Goal: Task Accomplishment & Management: Complete application form

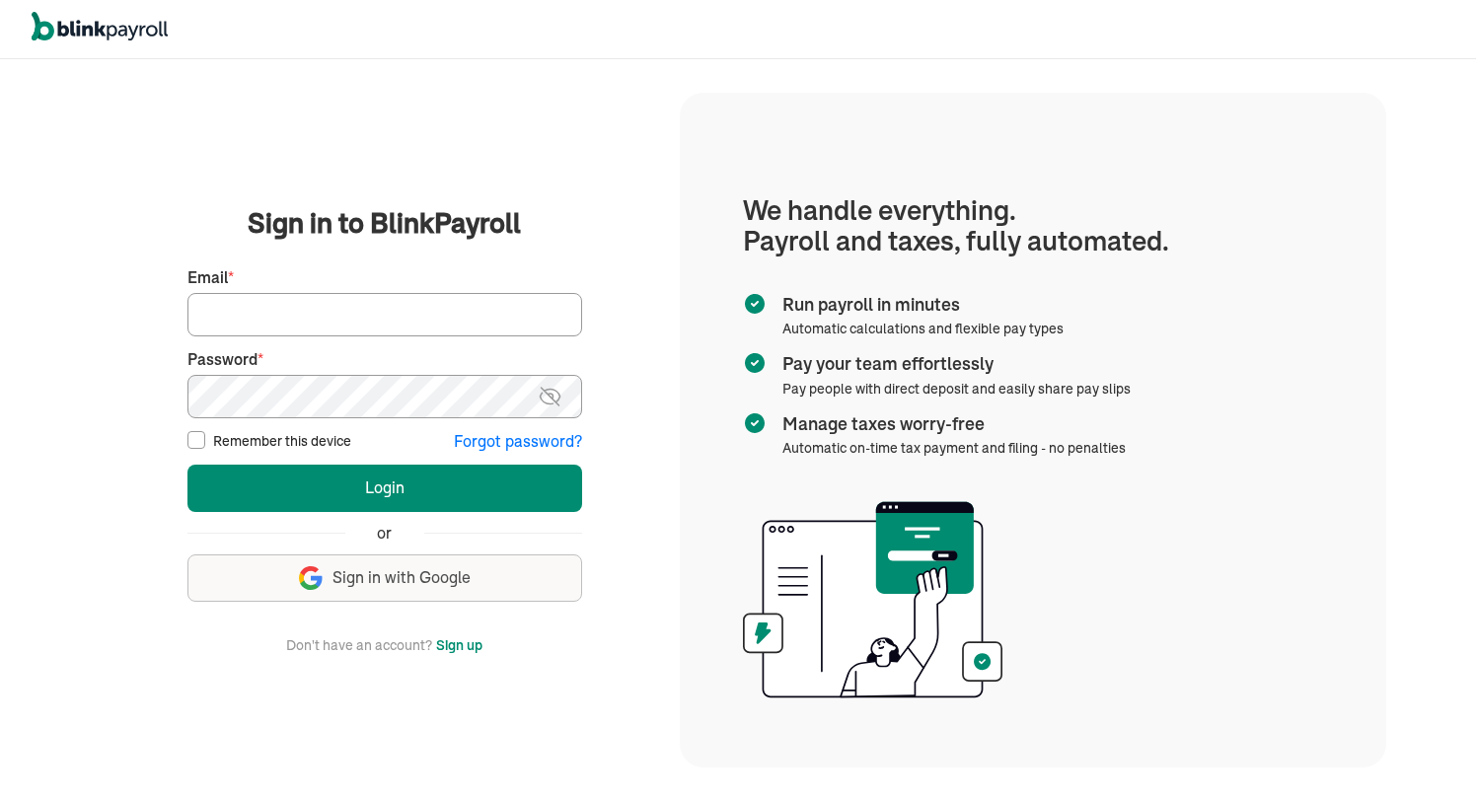
click at [473, 304] on input "Email *" at bounding box center [384, 314] width 395 height 43
click at [273, 445] on label "Remember this device" at bounding box center [282, 441] width 138 height 20
click at [205, 445] on input "Remember this device" at bounding box center [196, 440] width 18 height 18
checkbox input "true"
click at [320, 322] on input "Email *" at bounding box center [384, 314] width 395 height 43
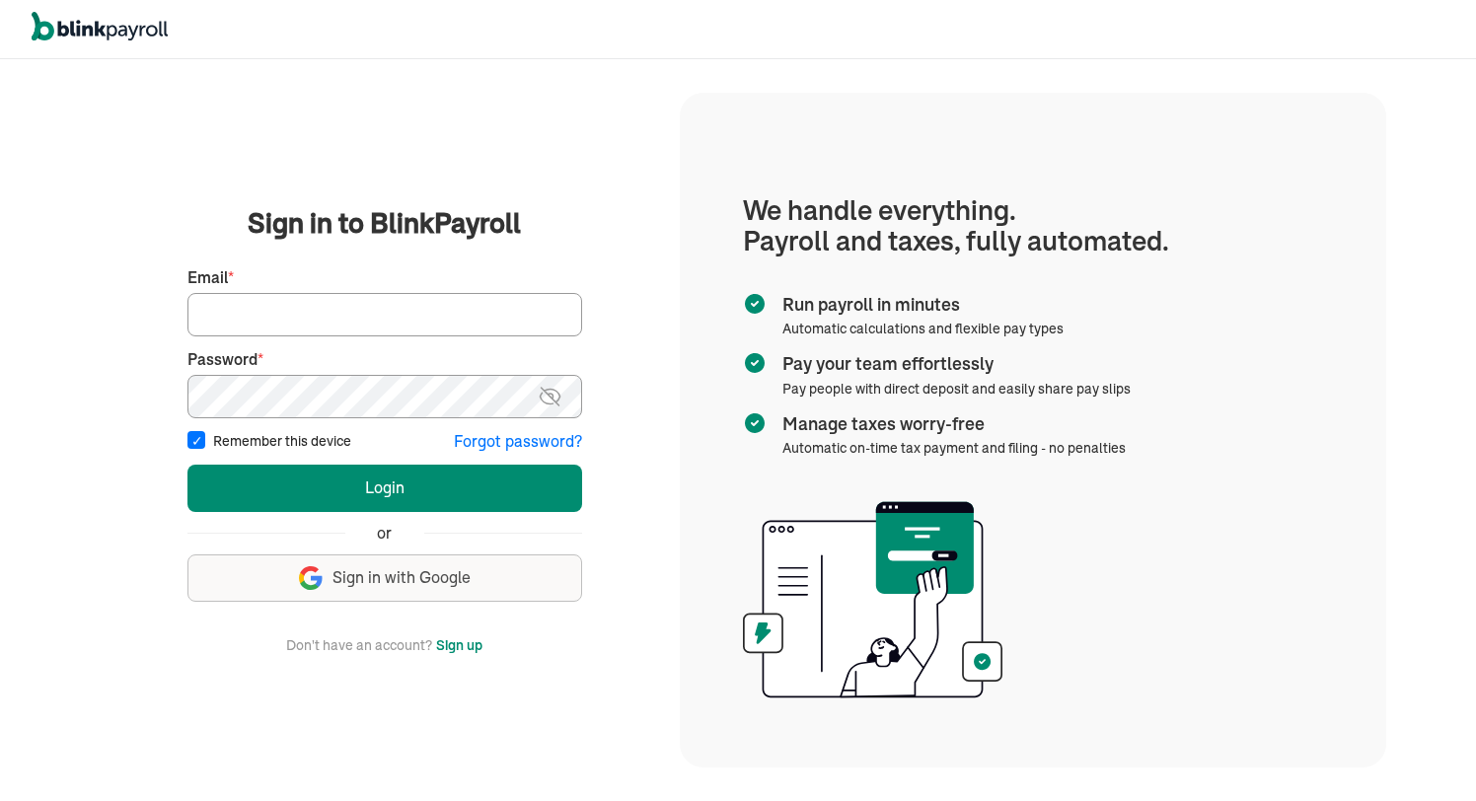
type input "[EMAIL_ADDRESS][DOMAIN_NAME]"
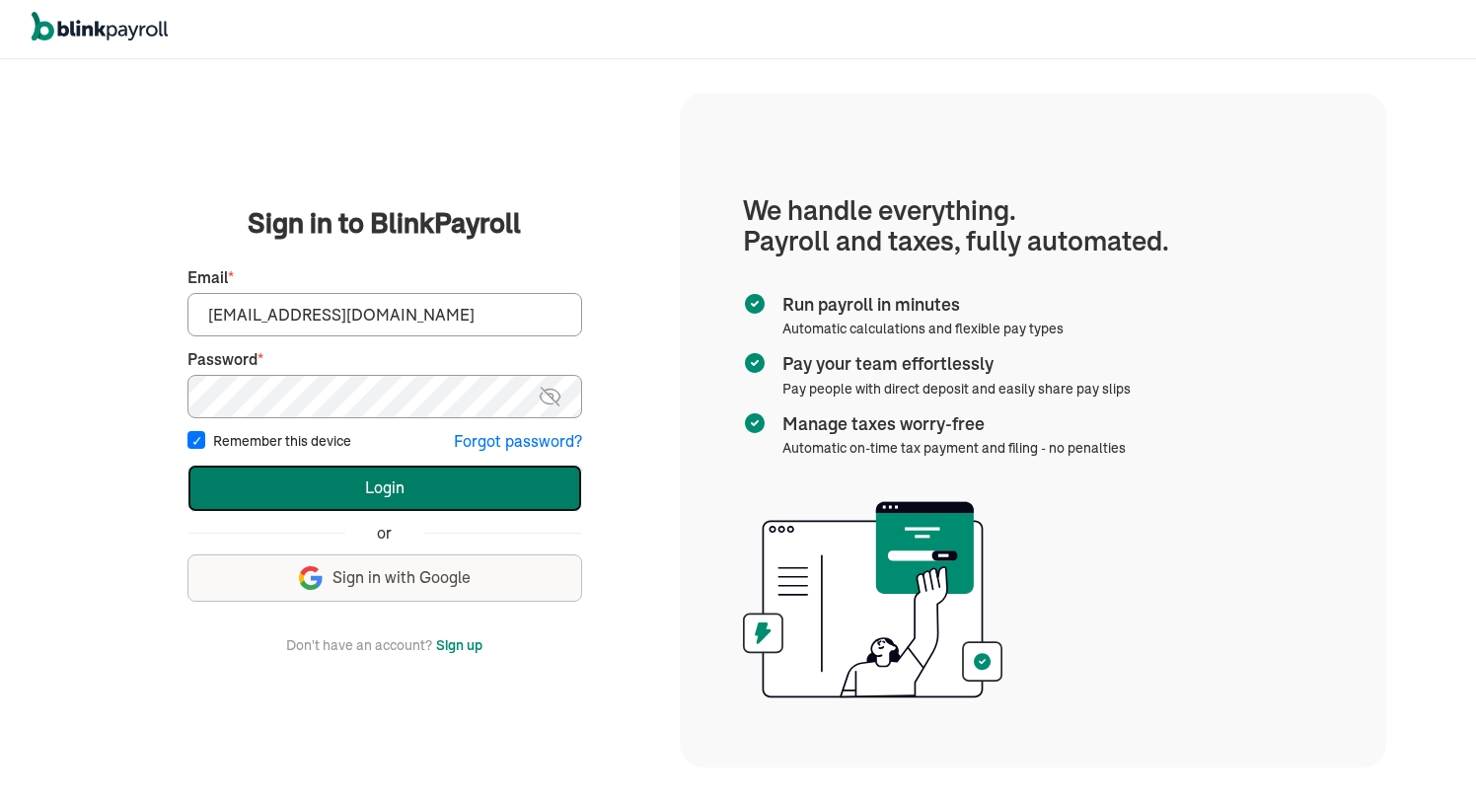
click at [429, 479] on button "Login" at bounding box center [384, 488] width 395 height 47
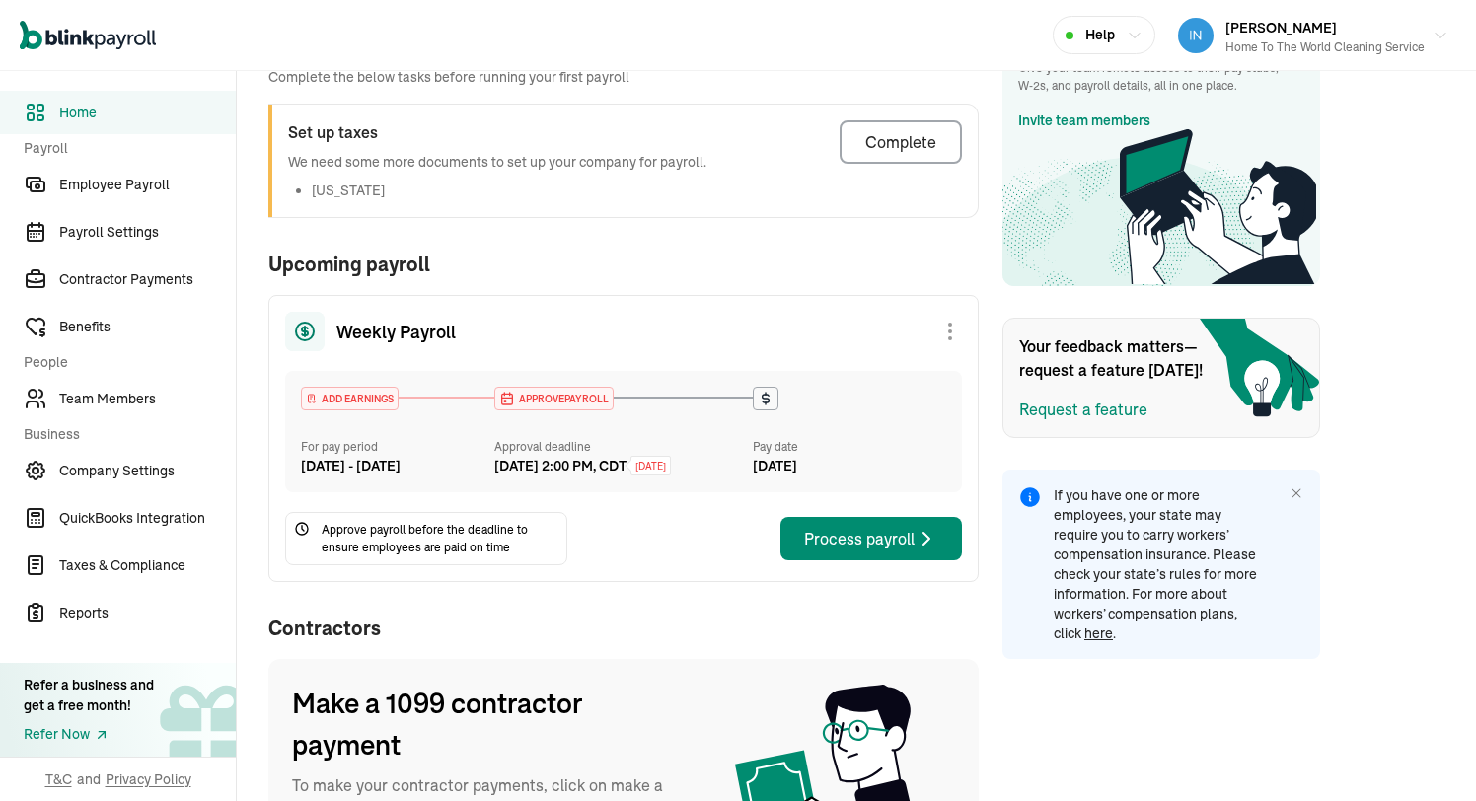
scroll to position [384, 0]
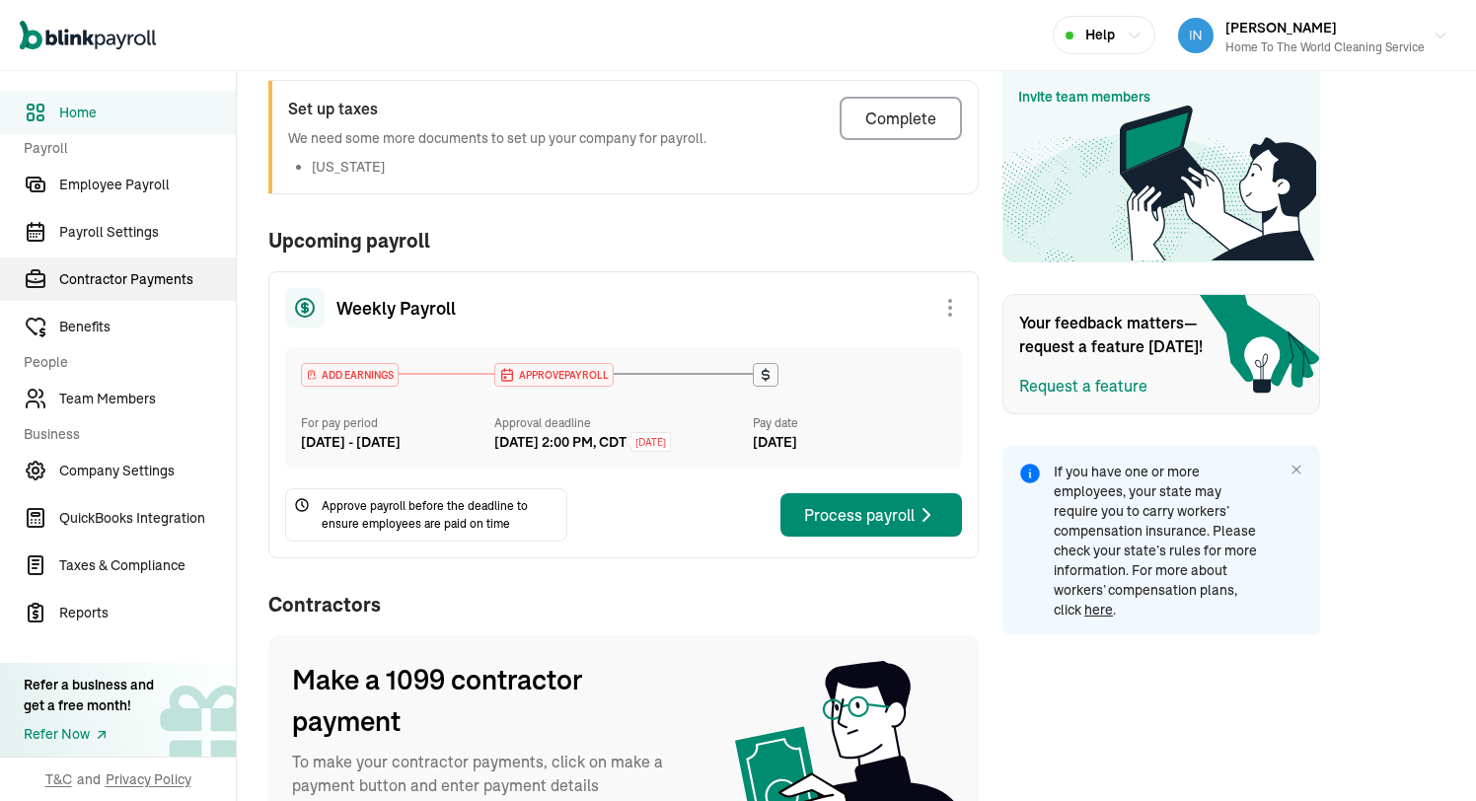
click at [176, 285] on span "Contractor Payments" at bounding box center [147, 279] width 177 height 21
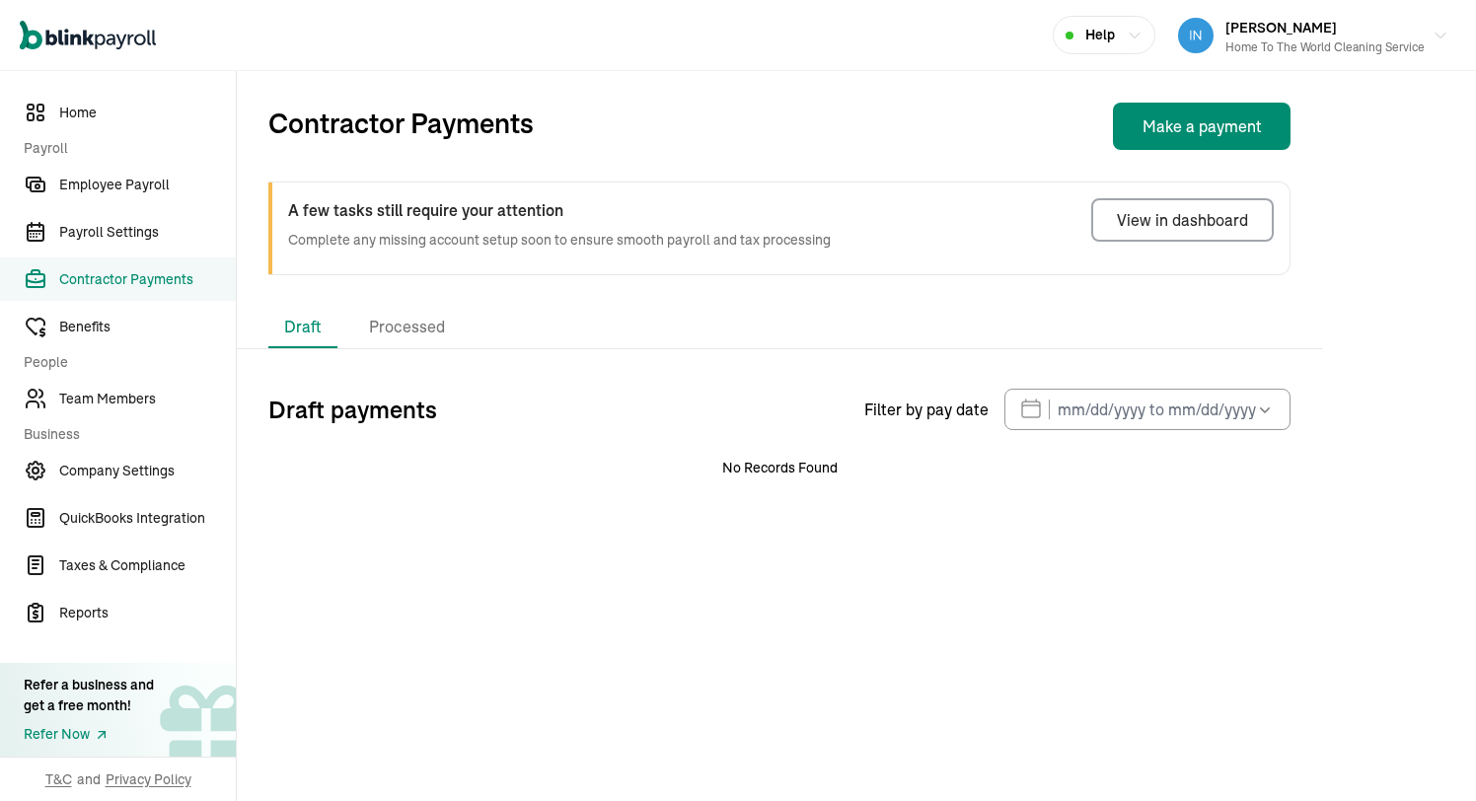
click at [1203, 133] on button "Make a payment" at bounding box center [1202, 126] width 178 height 47
select select "direct_deposit"
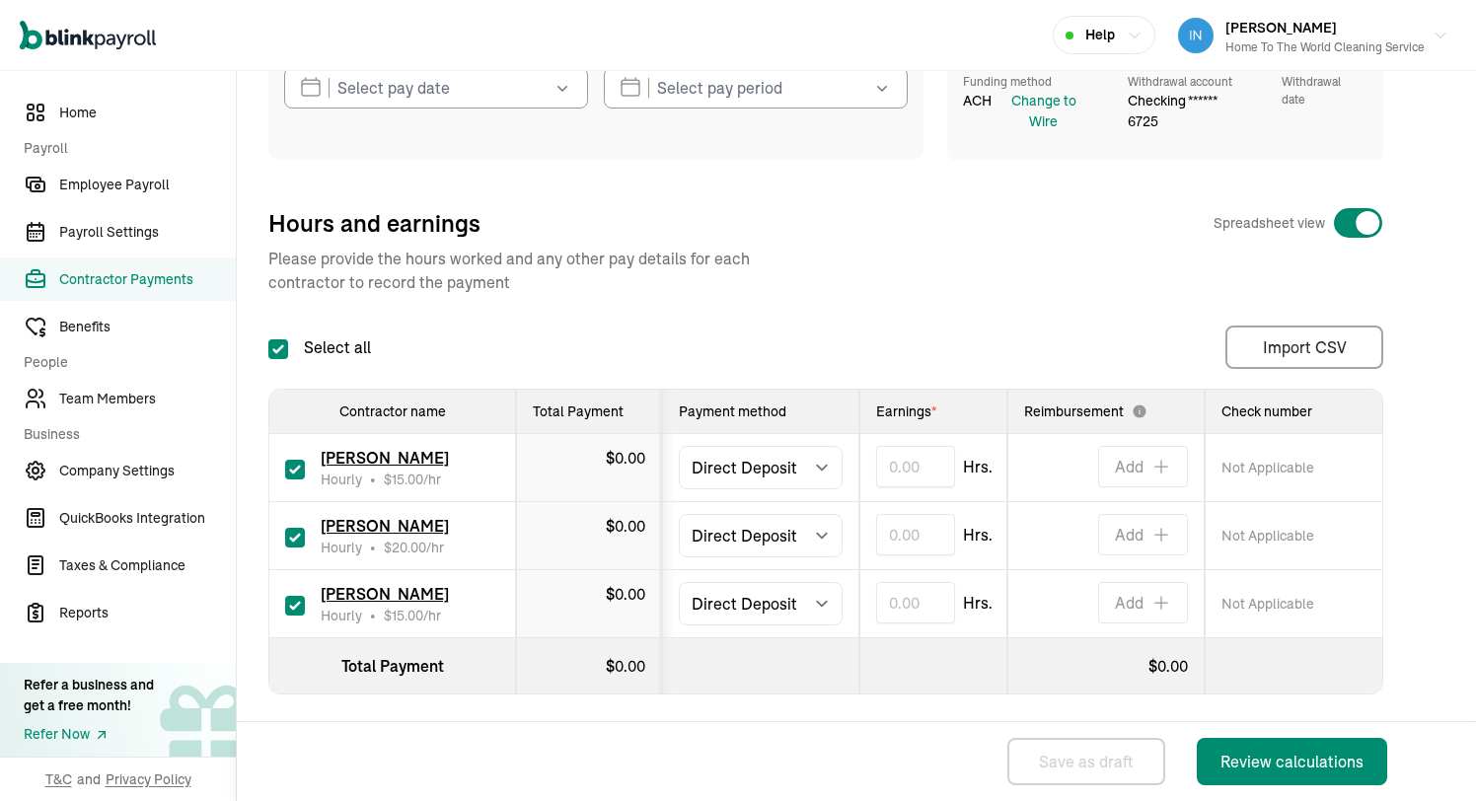
scroll to position [215, 0]
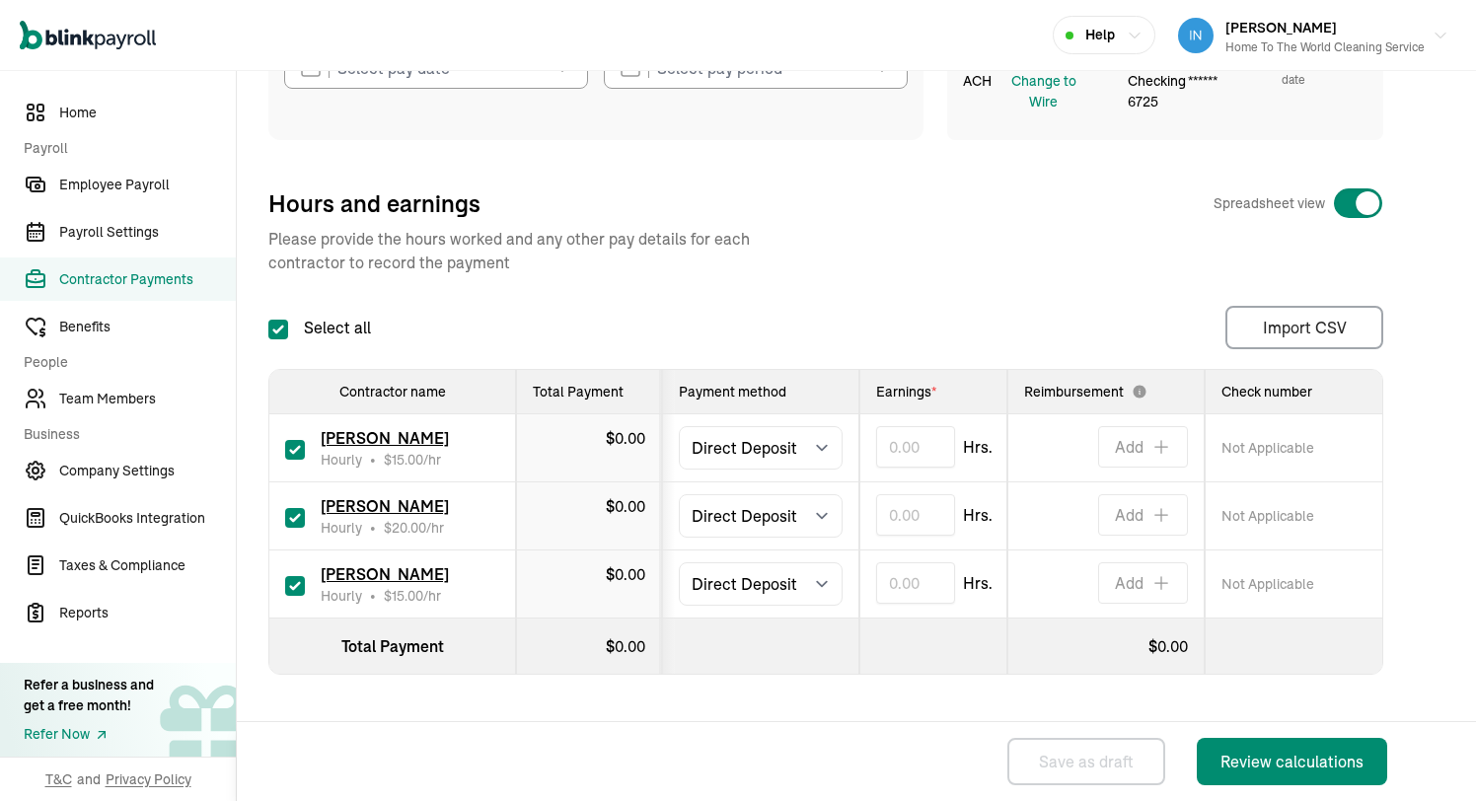
click at [299, 584] on input "checkbox" at bounding box center [295, 586] width 20 height 20
checkbox input "false"
type input "0.00"
click at [292, 458] on input "checkbox" at bounding box center [295, 450] width 20 height 20
checkbox input "false"
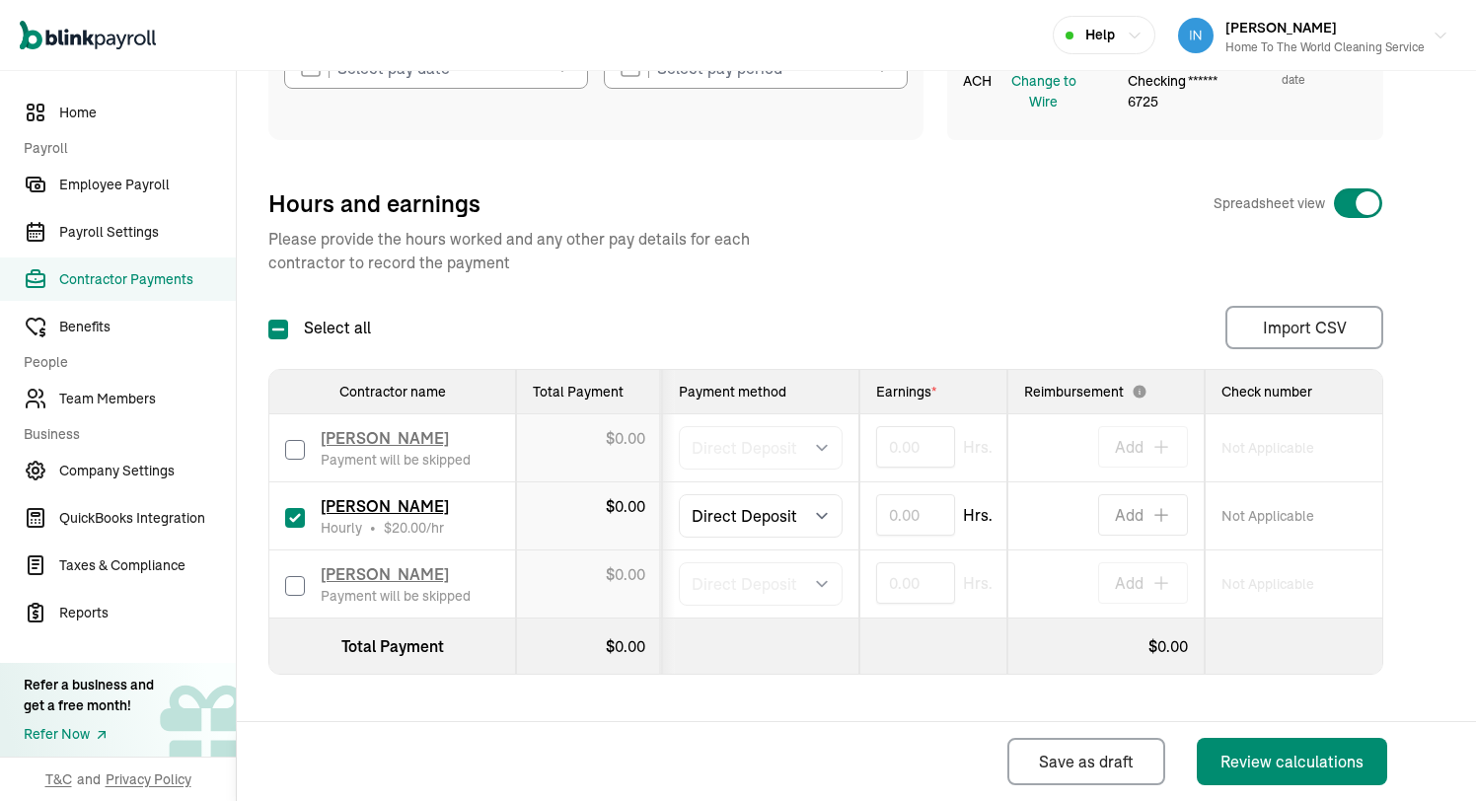
type input "0.00"
click at [908, 516] on input "text" at bounding box center [915, 514] width 79 height 41
click at [980, 705] on div "Pay date * [DATE] Mon Tue Wed Thu Fri Sat Sun 25 26 27 28 29 30 31 1 2 3 4 5 6 …" at bounding box center [856, 385] width 1176 height 770
click at [906, 519] on input "12.00" at bounding box center [915, 514] width 79 height 41
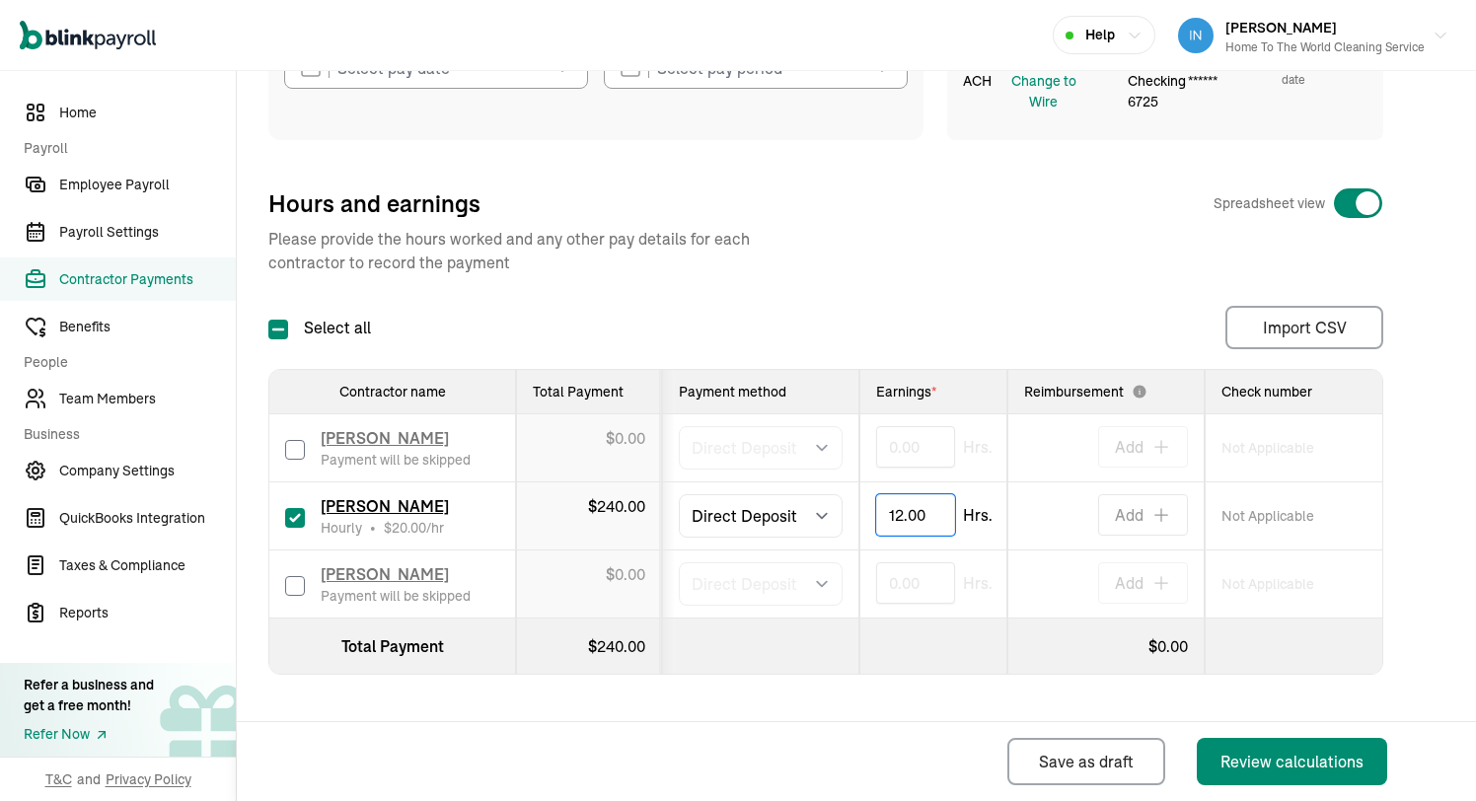
click at [906, 519] on input "12.00" at bounding box center [915, 514] width 79 height 41
type input "9.36"
click at [987, 310] on div "Select all Import CSV 1 Upload 2 Map Columns 3 Map Contractors Drop your file h…" at bounding box center [825, 327] width 1115 height 43
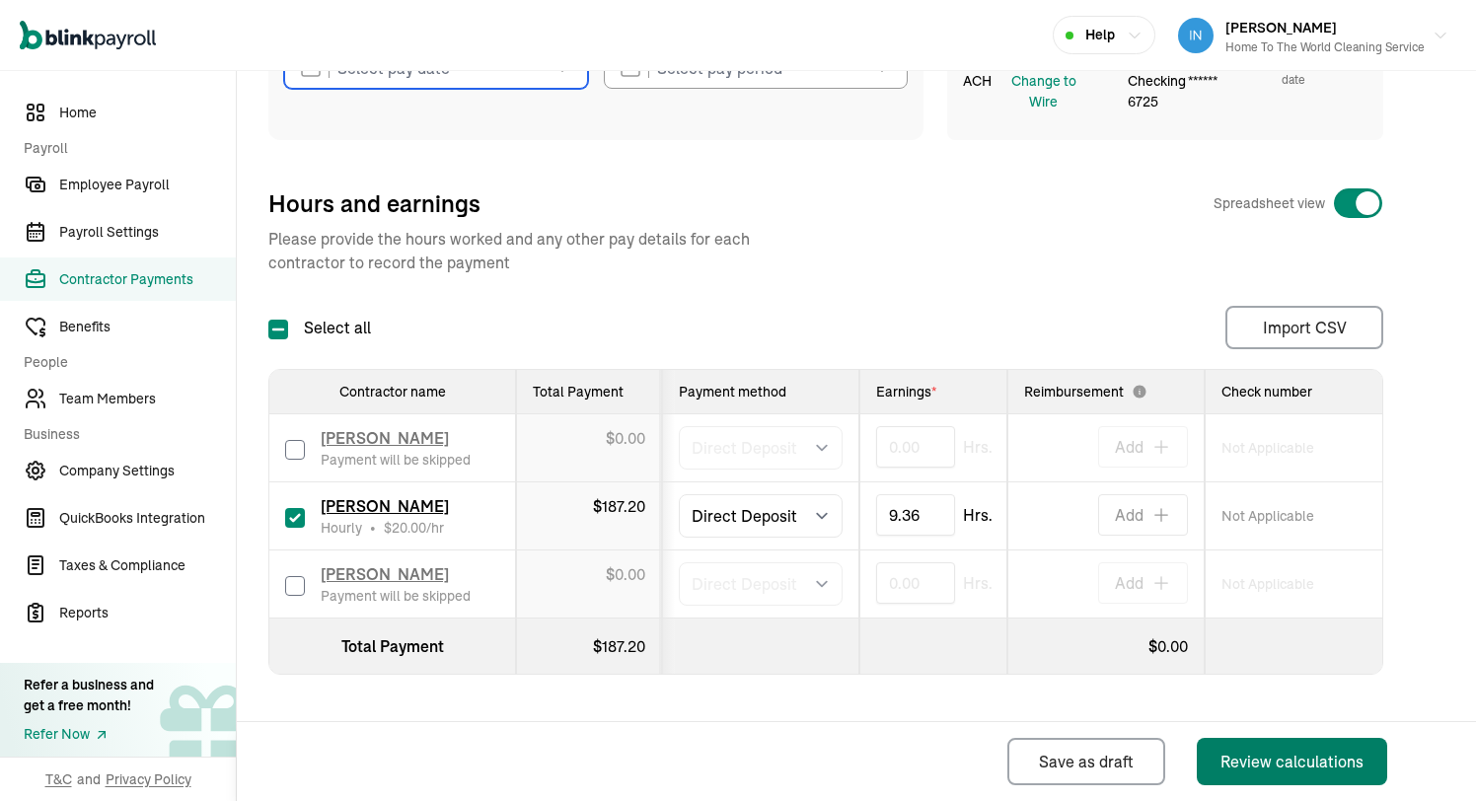
click at [1263, 757] on div "Review calculations" at bounding box center [1291, 762] width 143 height 24
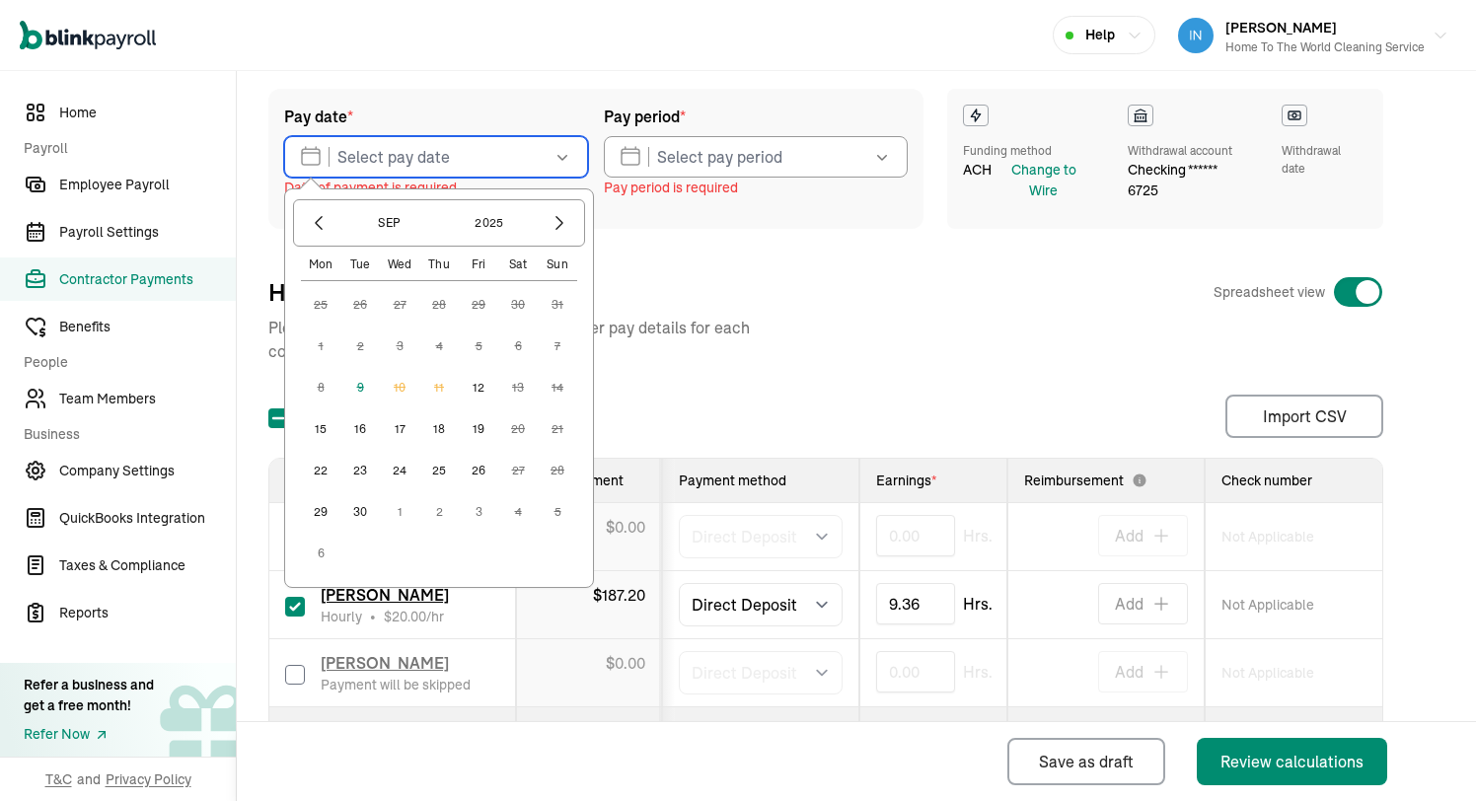
scroll to position [77, 0]
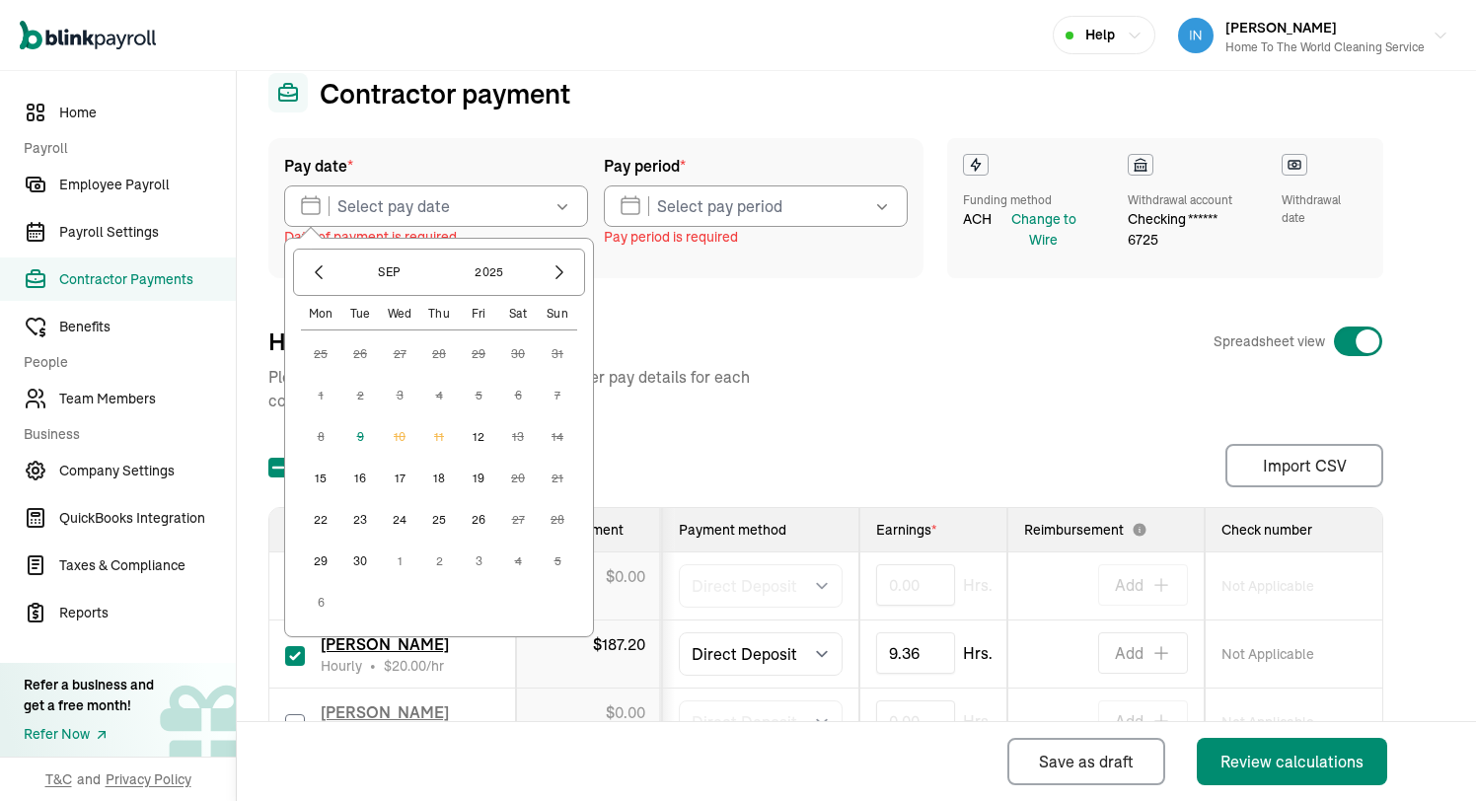
click at [480, 443] on button "12" at bounding box center [478, 436] width 39 height 39
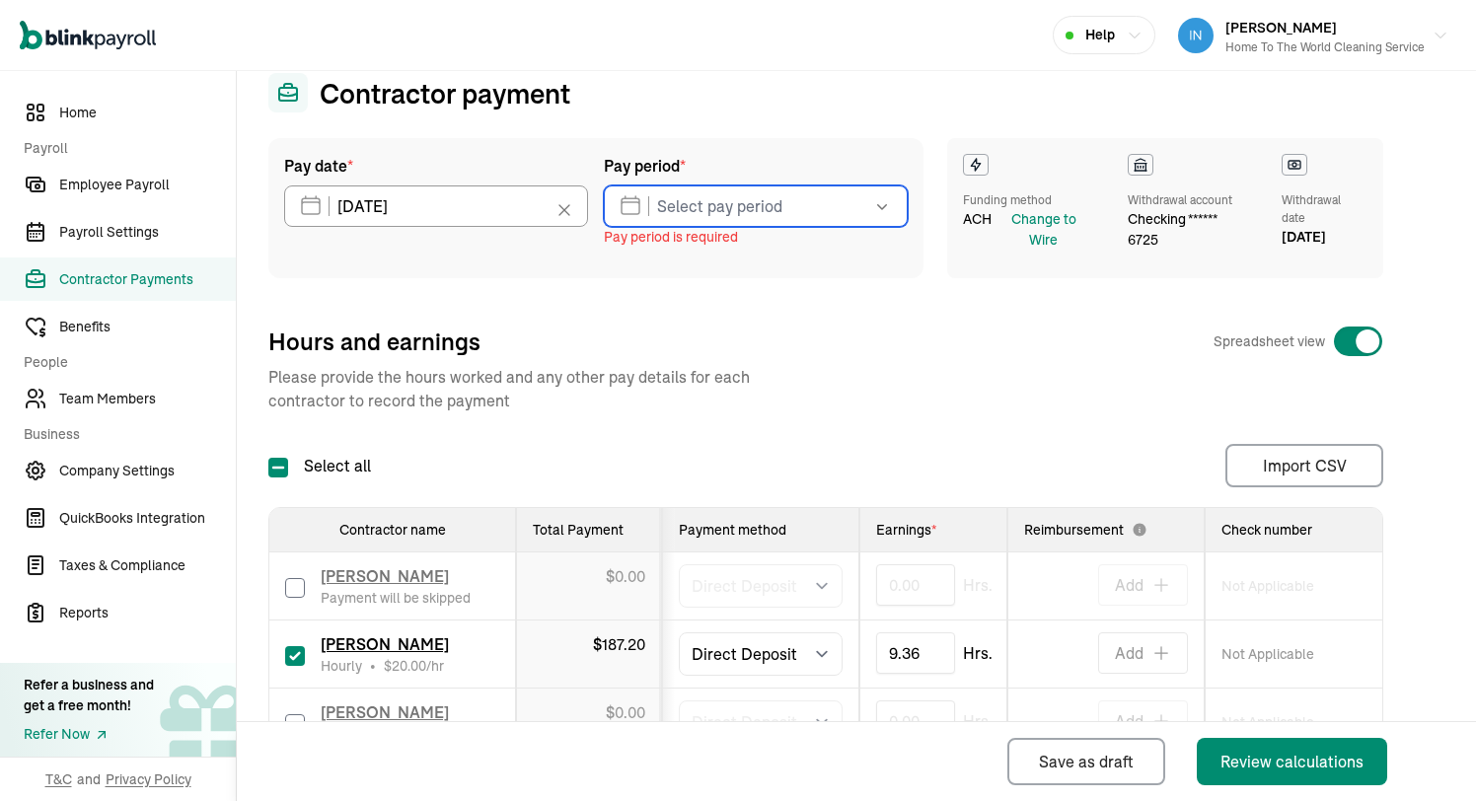
click at [719, 210] on input "text" at bounding box center [756, 205] width 304 height 41
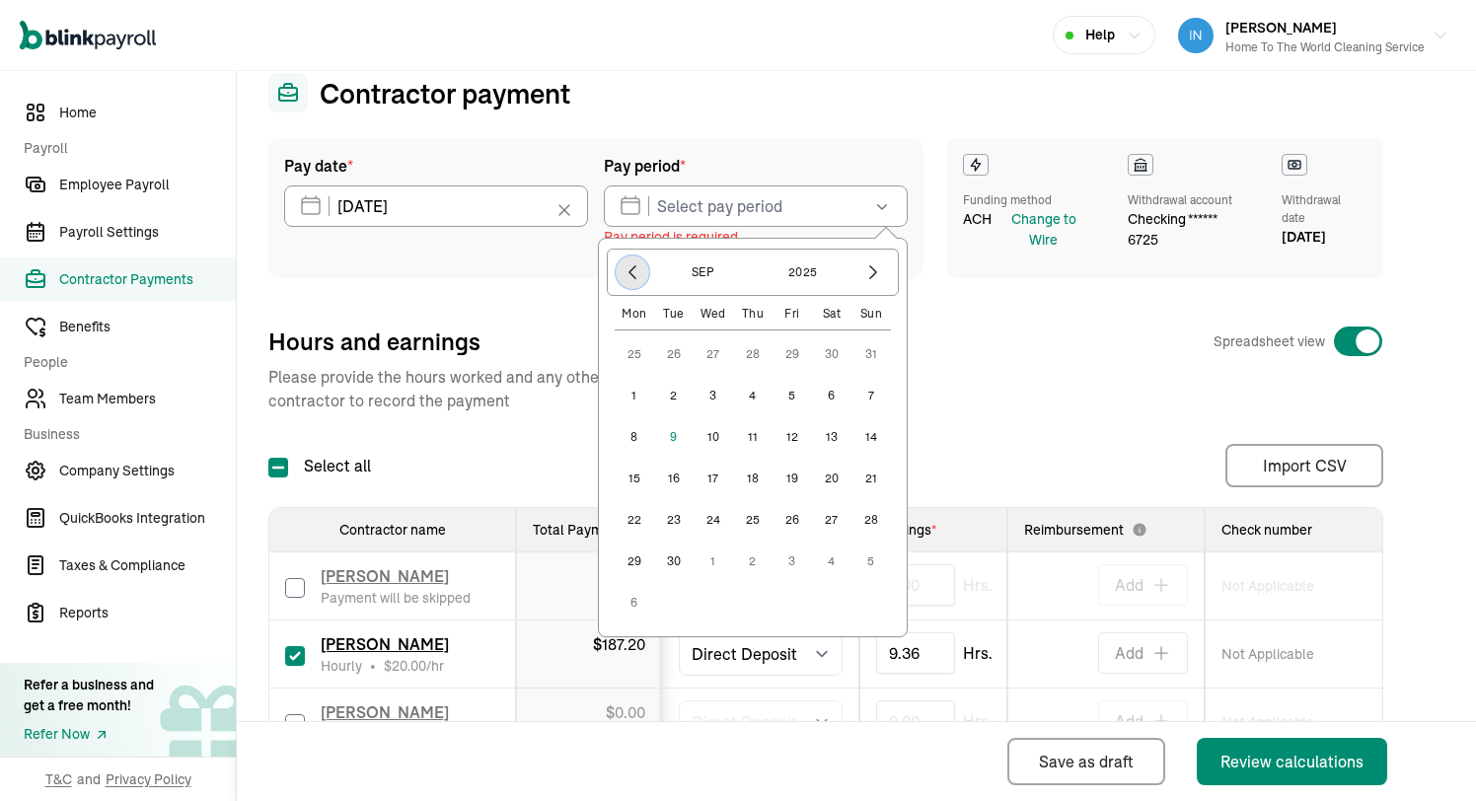
click at [634, 281] on icon "button" at bounding box center [633, 272] width 20 height 20
click at [882, 521] on button "31" at bounding box center [870, 519] width 39 height 39
click at [836, 565] on button "6" at bounding box center [831, 561] width 39 height 39
type input "[DATE] ~ [DATE]"
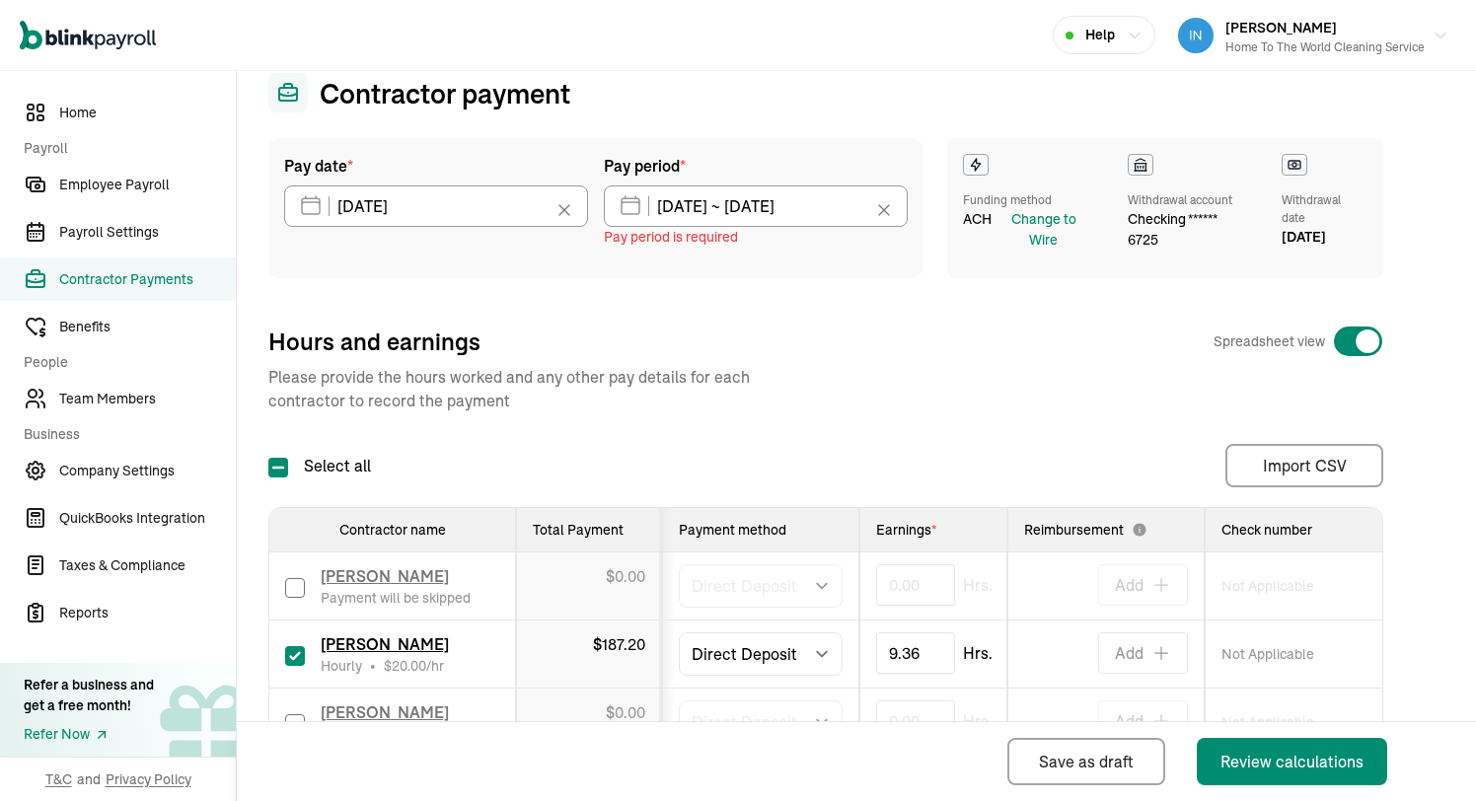
click at [801, 337] on div "Hours and earnings Spreadsheet view" at bounding box center [825, 342] width 1115 height 32
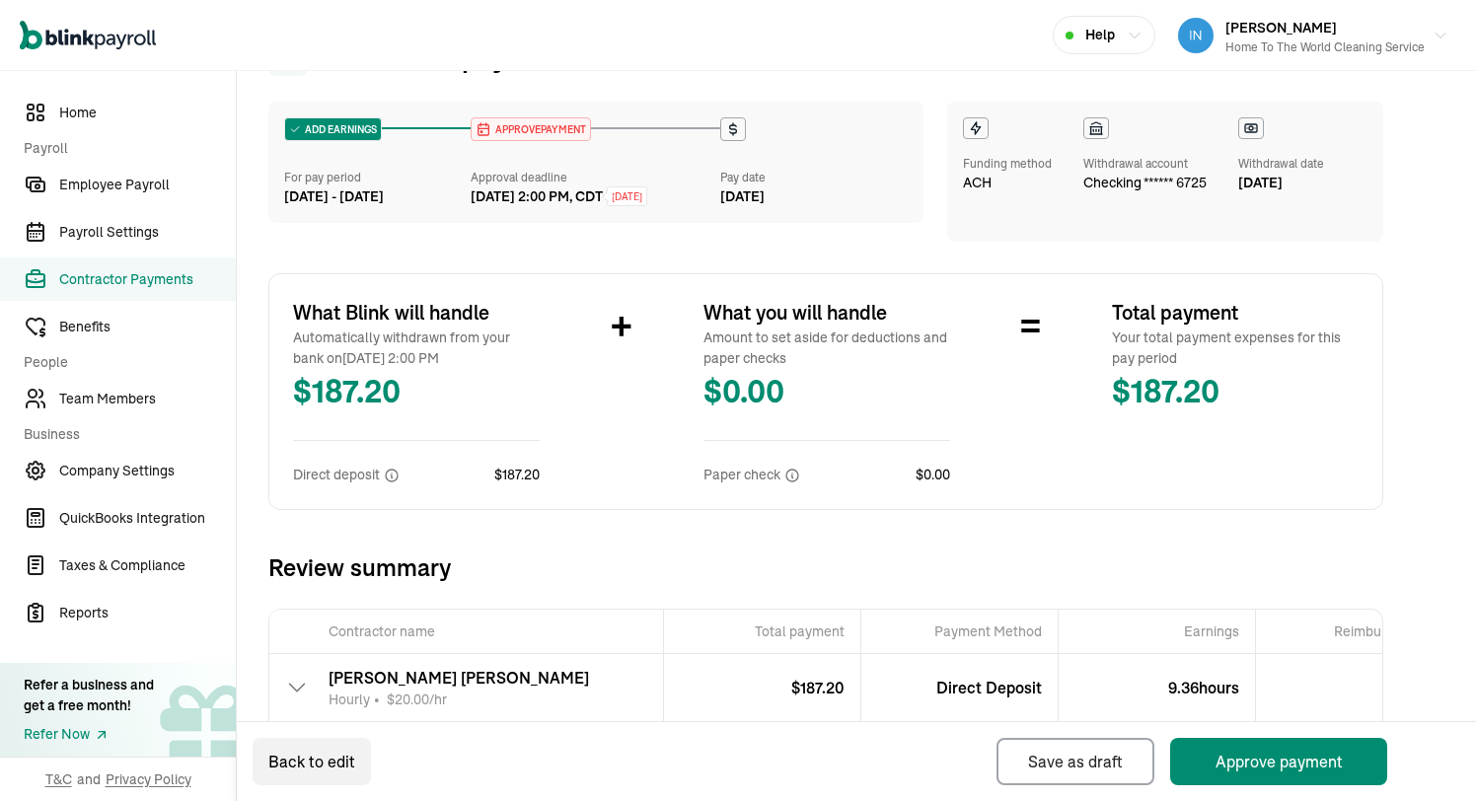
scroll to position [226, 0]
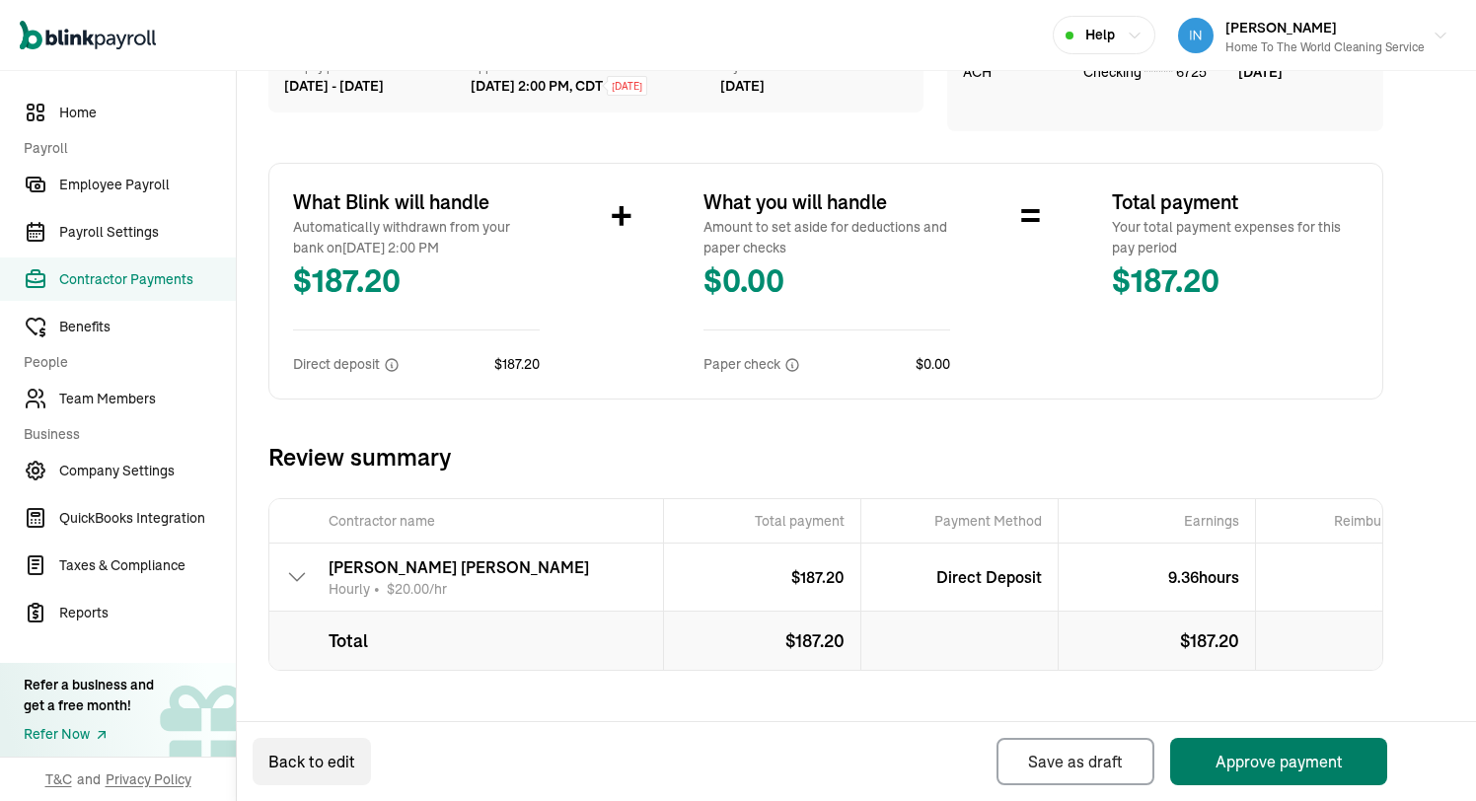
click at [1266, 758] on button "Approve payment" at bounding box center [1278, 761] width 217 height 47
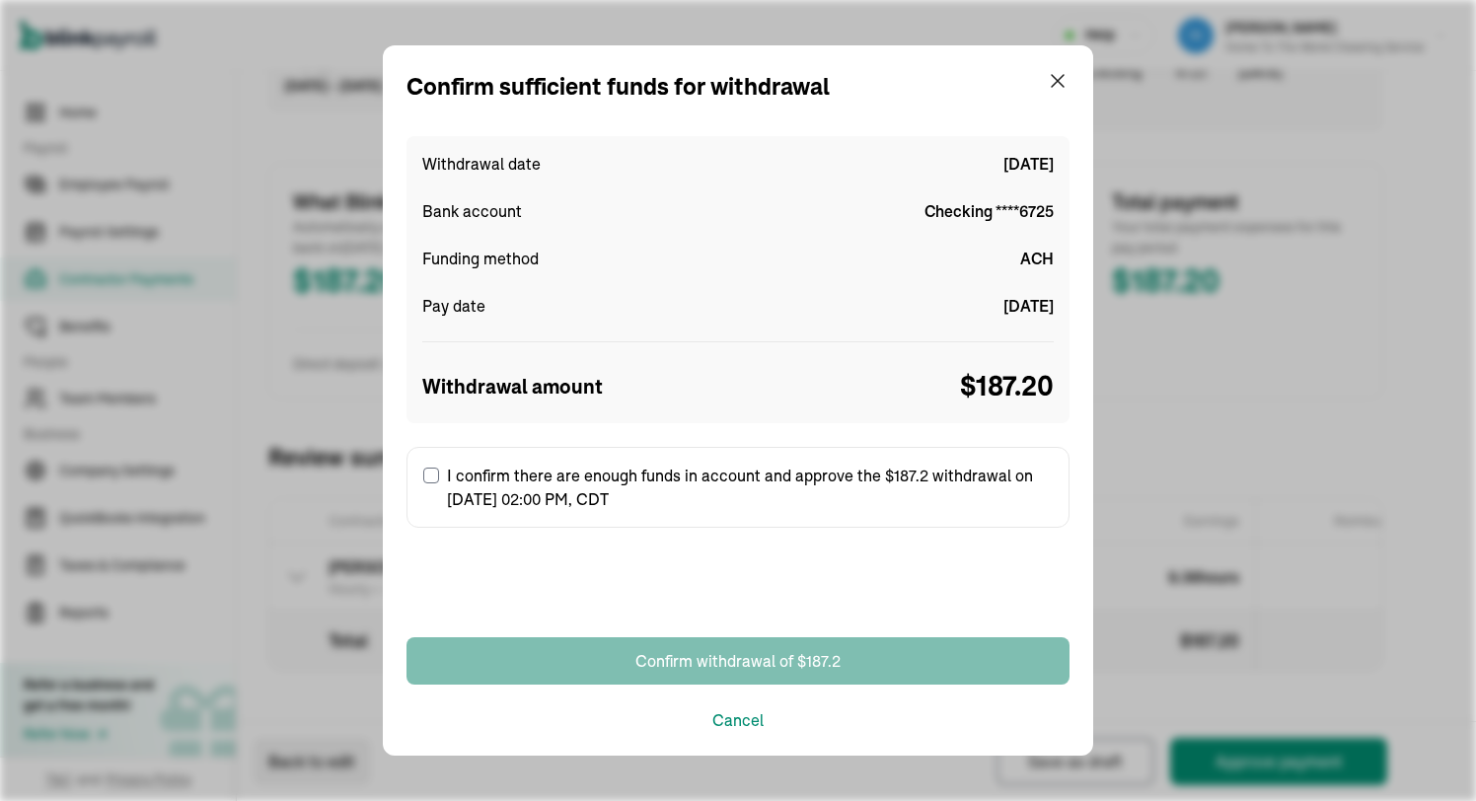
click at [538, 492] on label "I confirm there are enough funds in account and approve the $187.2 withdrawal o…" at bounding box center [737, 487] width 663 height 81
click at [439, 483] on input "I confirm there are enough funds in account and approve the $187.2 withdrawal o…" at bounding box center [431, 476] width 16 height 16
checkbox input "true"
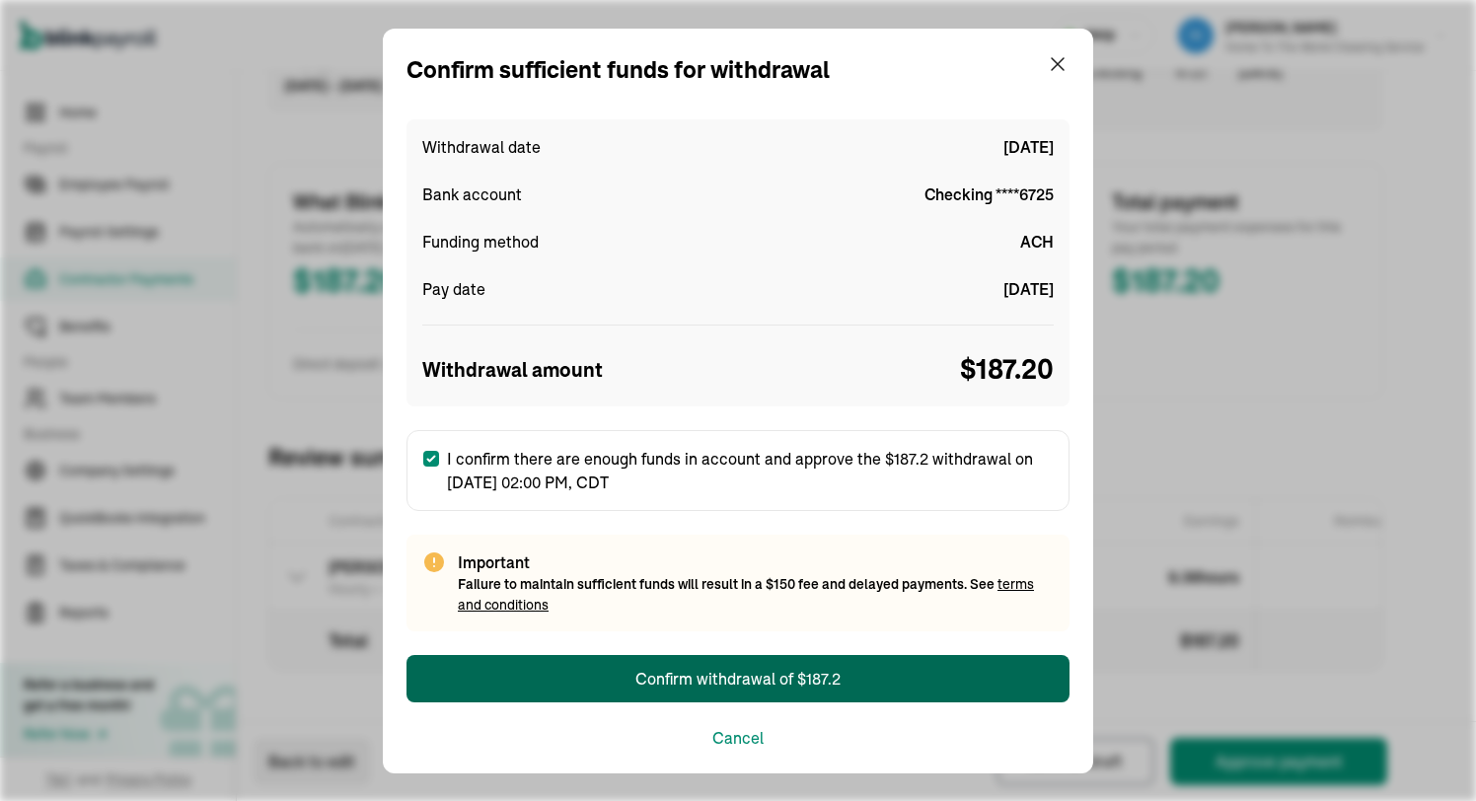
click at [581, 678] on button "Confirm withdrawal of $187.2" at bounding box center [737, 678] width 663 height 47
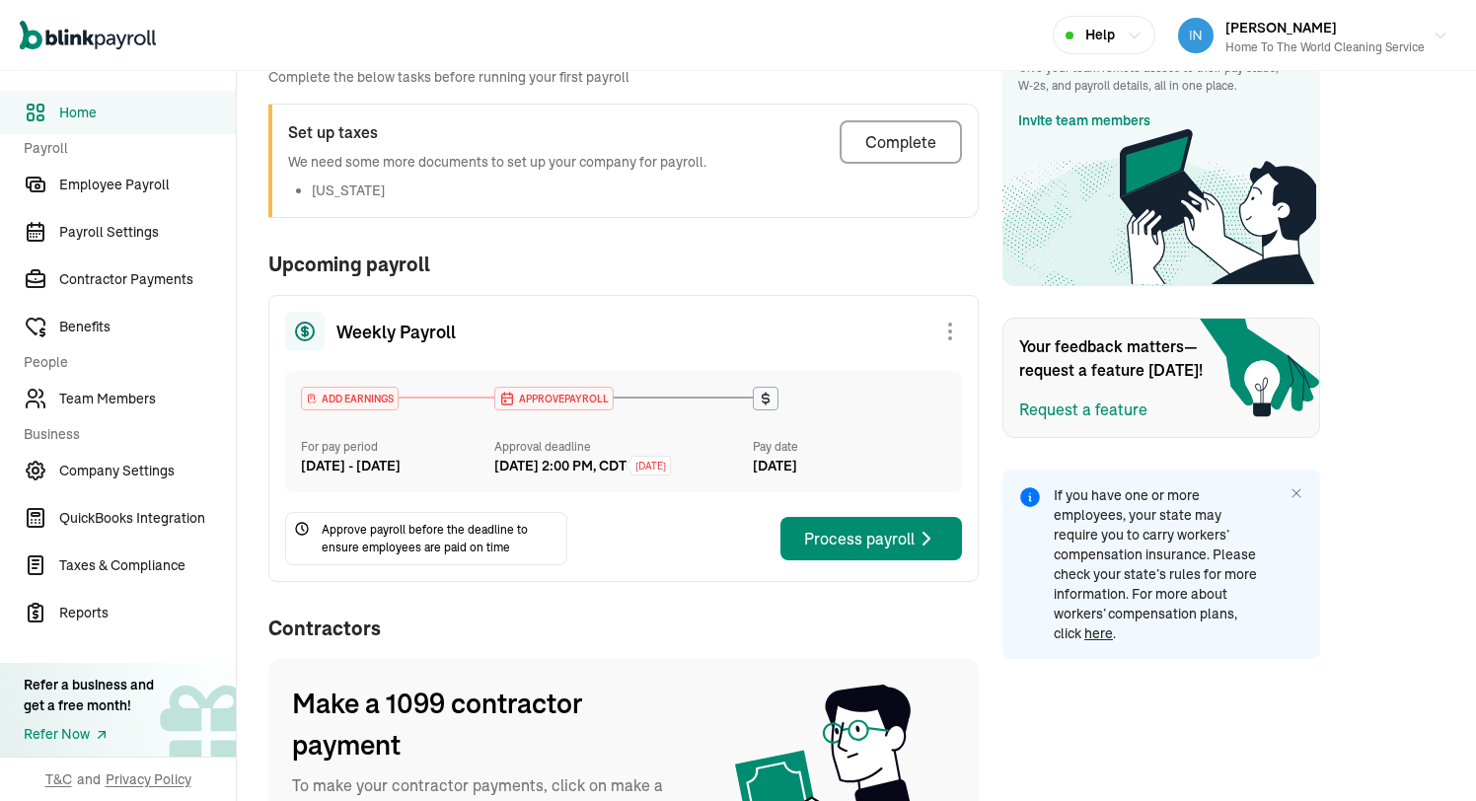
scroll to position [384, 0]
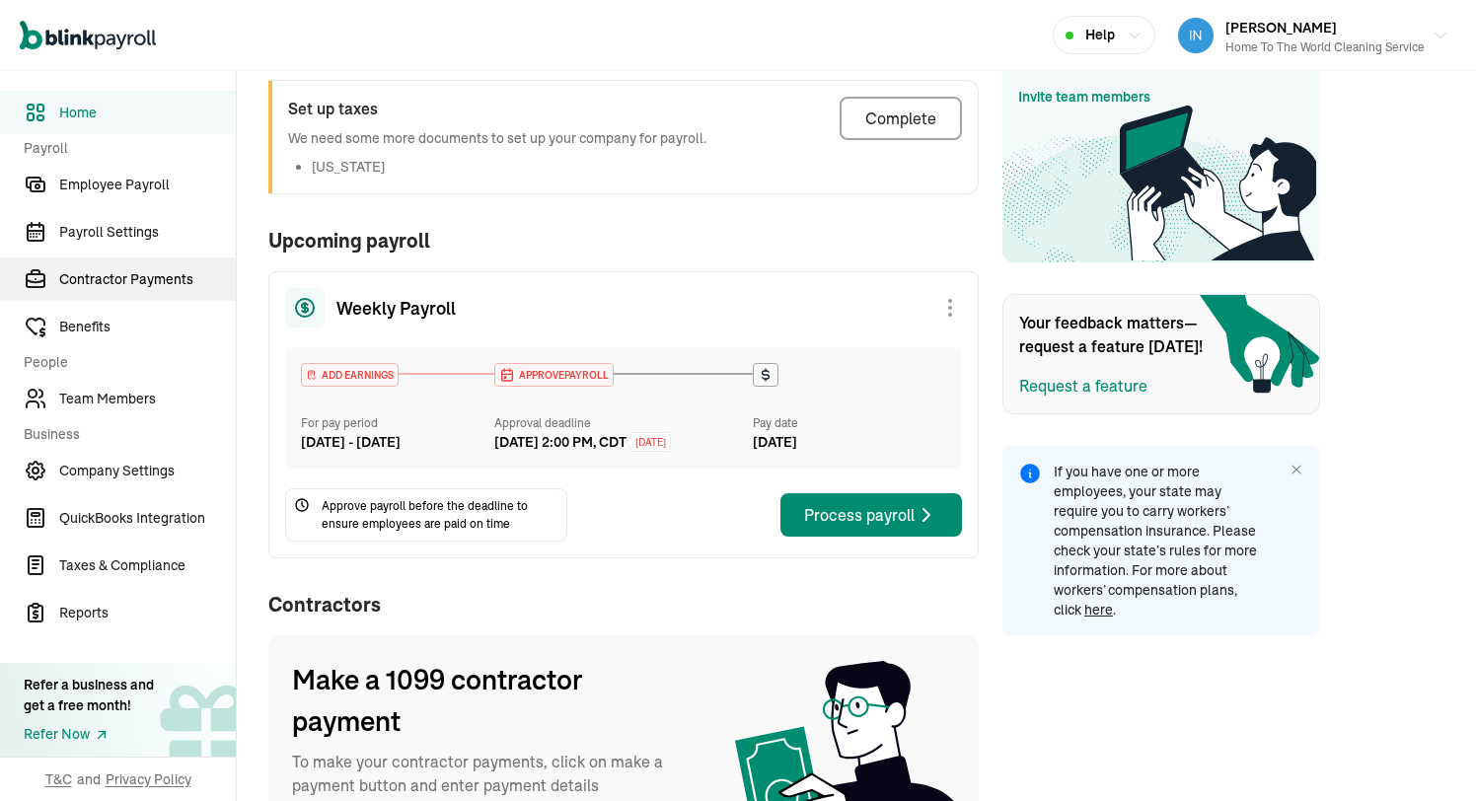
click at [176, 285] on span "Contractor Payments" at bounding box center [147, 279] width 177 height 21
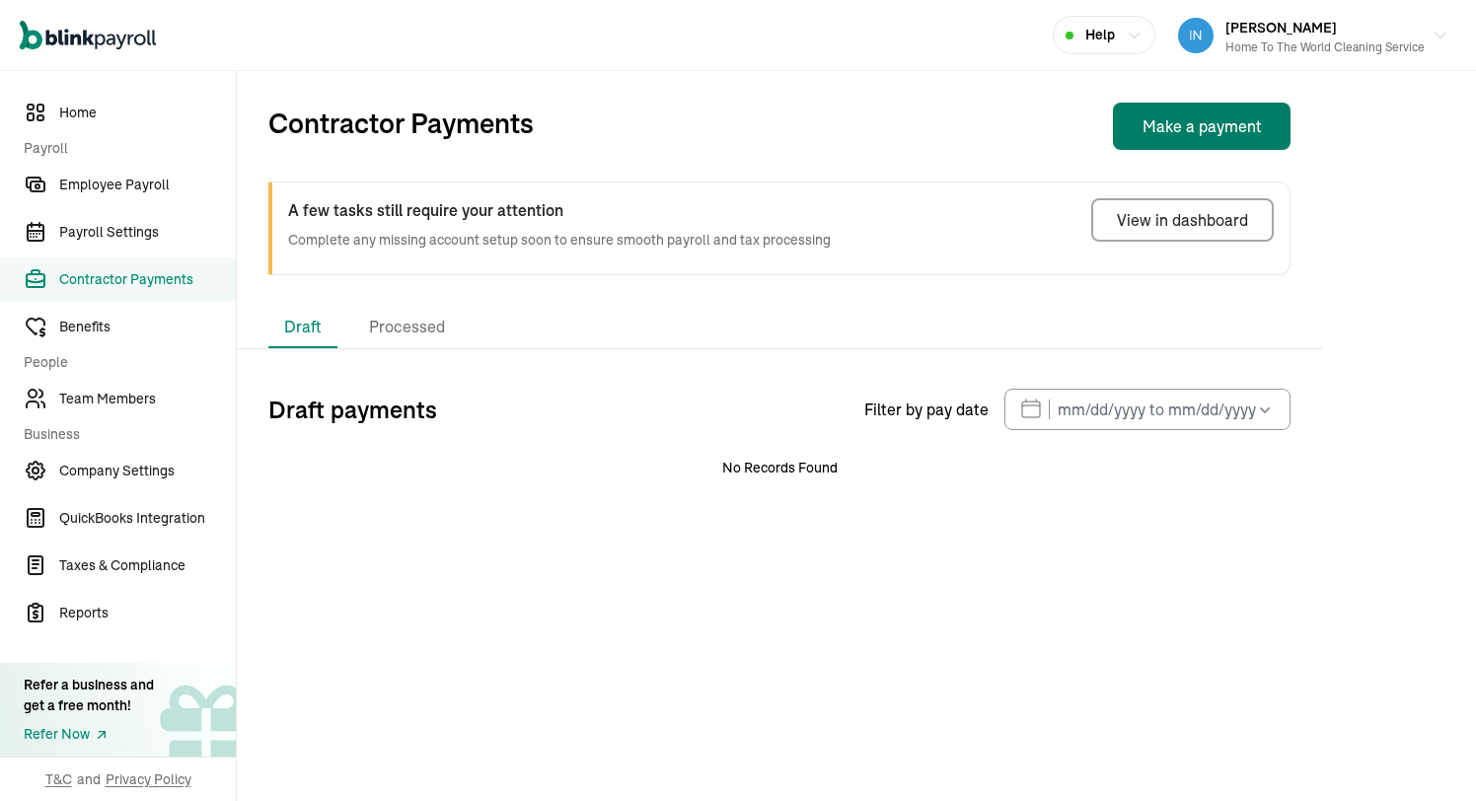
click at [1203, 133] on button "Make a payment" at bounding box center [1202, 126] width 178 height 47
select select "direct_deposit"
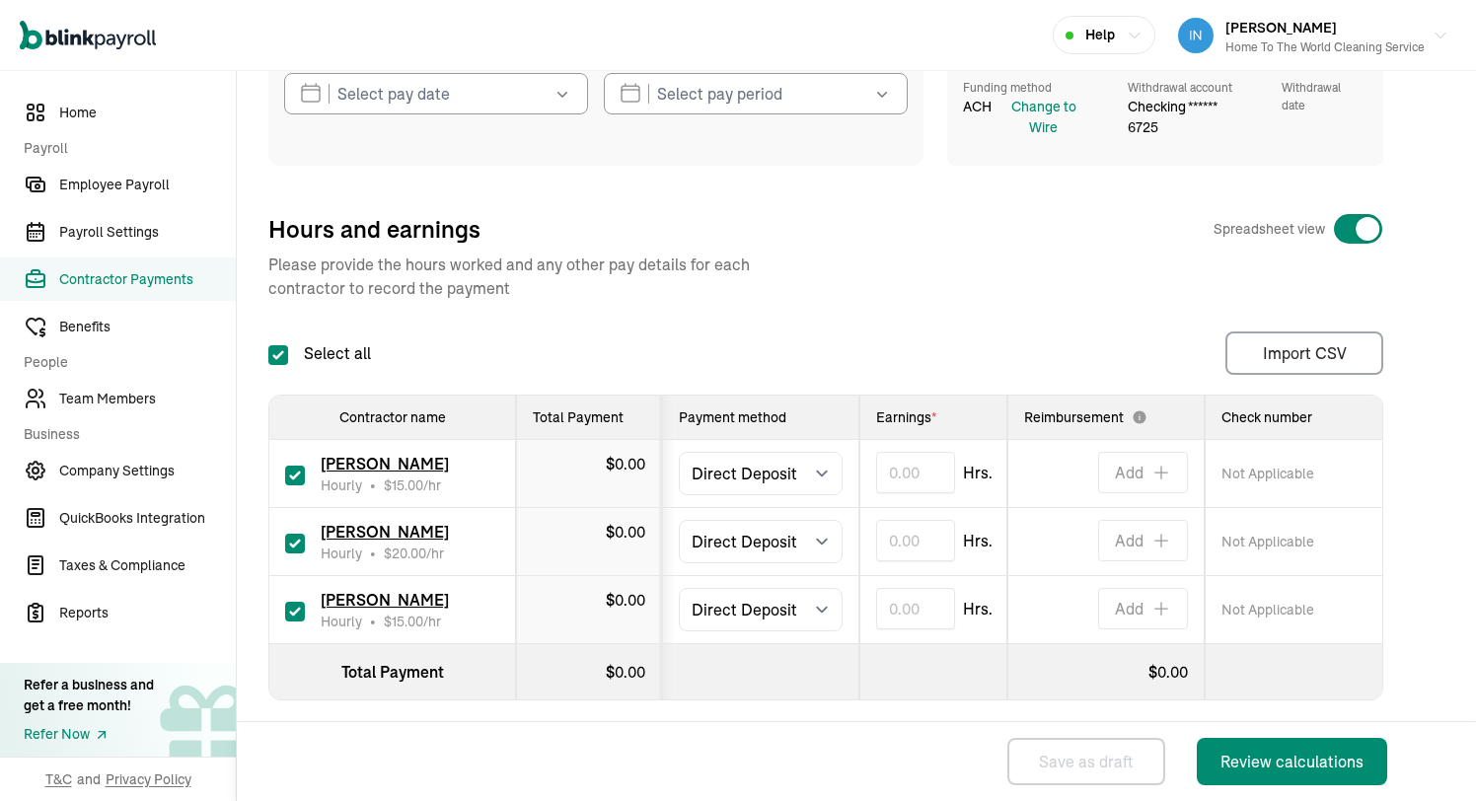
scroll to position [215, 0]
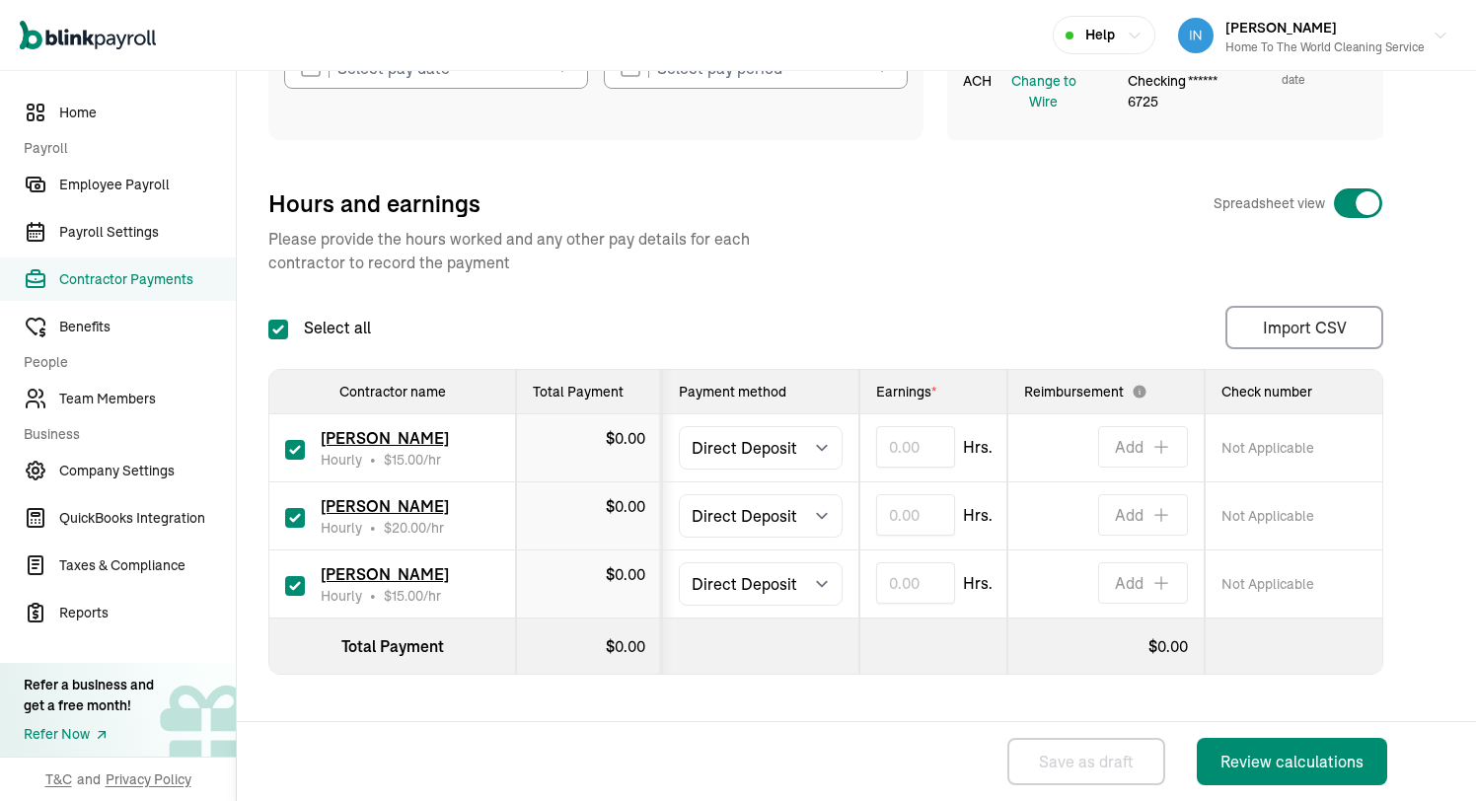
click at [299, 584] on input "checkbox" at bounding box center [295, 586] width 20 height 20
checkbox input "false"
type input "0.00"
click at [292, 458] on input "checkbox" at bounding box center [295, 450] width 20 height 20
checkbox input "false"
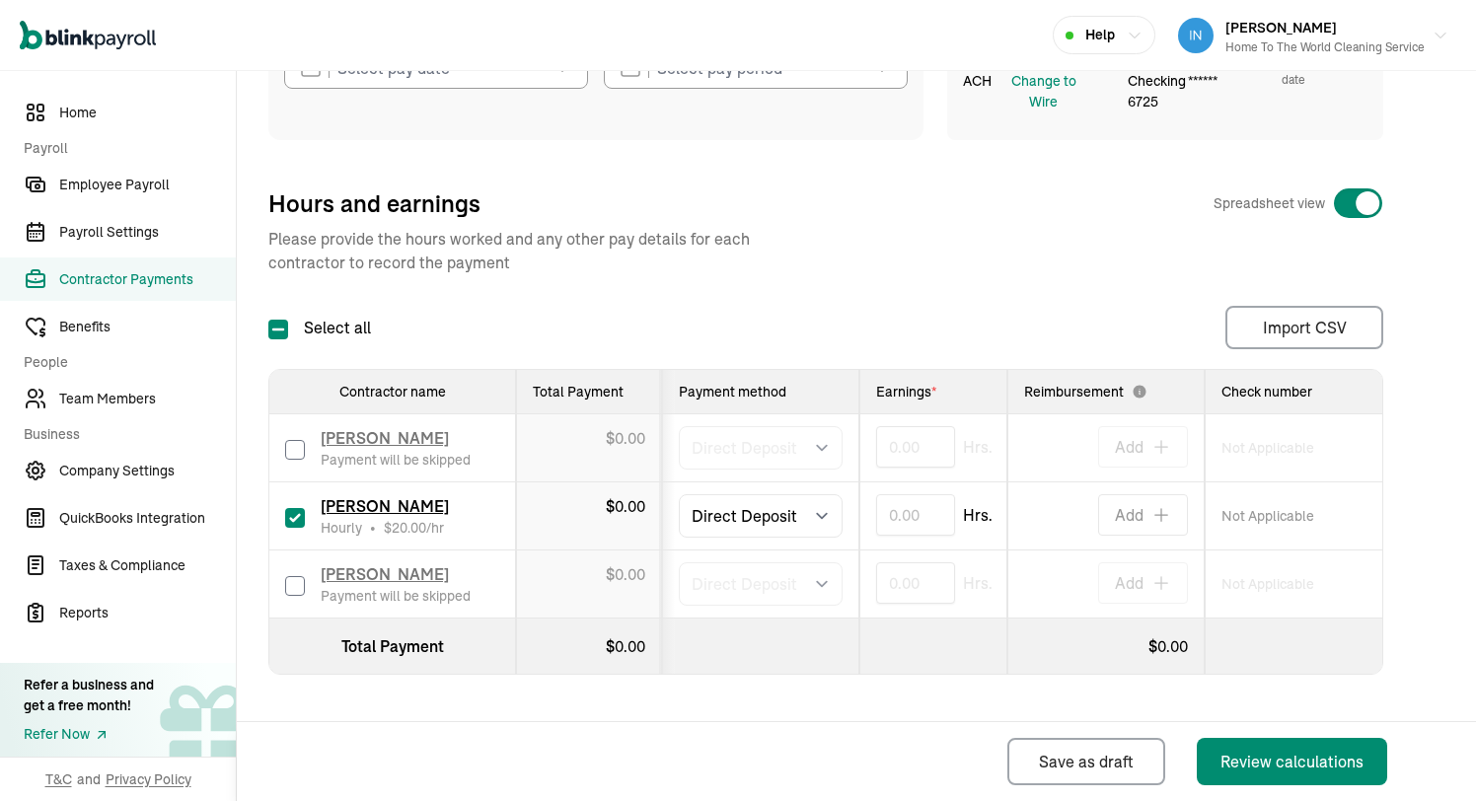
type input "0.00"
click at [908, 516] on input "text" at bounding box center [915, 514] width 79 height 41
click at [980, 705] on div "Pay date * [DATE] Mon Tue Wed Thu Fri Sat Sun 25 26 27 28 29 30 31 1 2 3 4 5 6 …" at bounding box center [856, 385] width 1176 height 770
click at [906, 519] on input "12.00" at bounding box center [915, 514] width 79 height 41
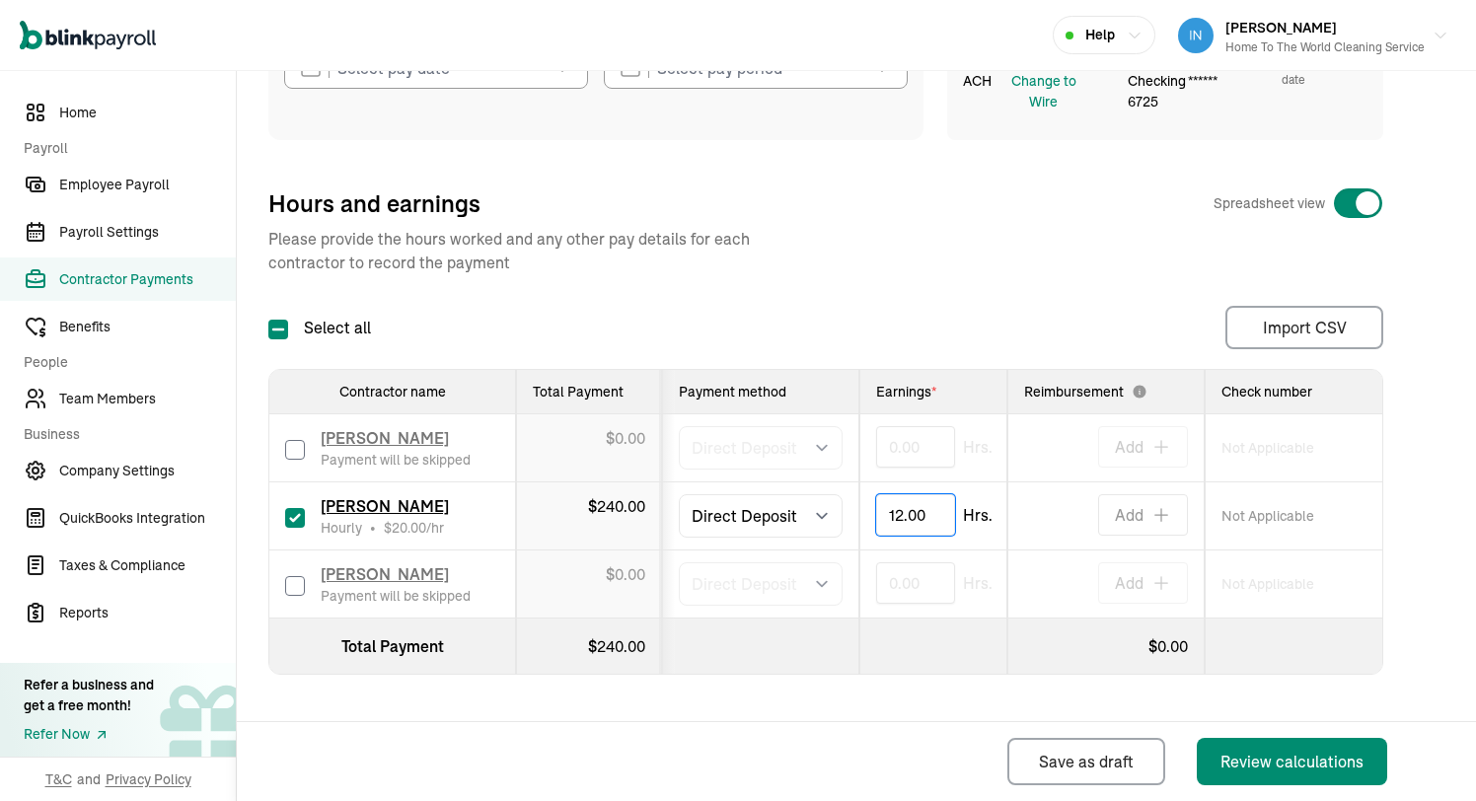
click at [906, 519] on input "12.00" at bounding box center [915, 514] width 79 height 41
type input "9.36"
click at [987, 310] on div "Select all Import CSV 1 Upload 2 Map Columns 3 Map Contractors Drop your file h…" at bounding box center [825, 327] width 1115 height 43
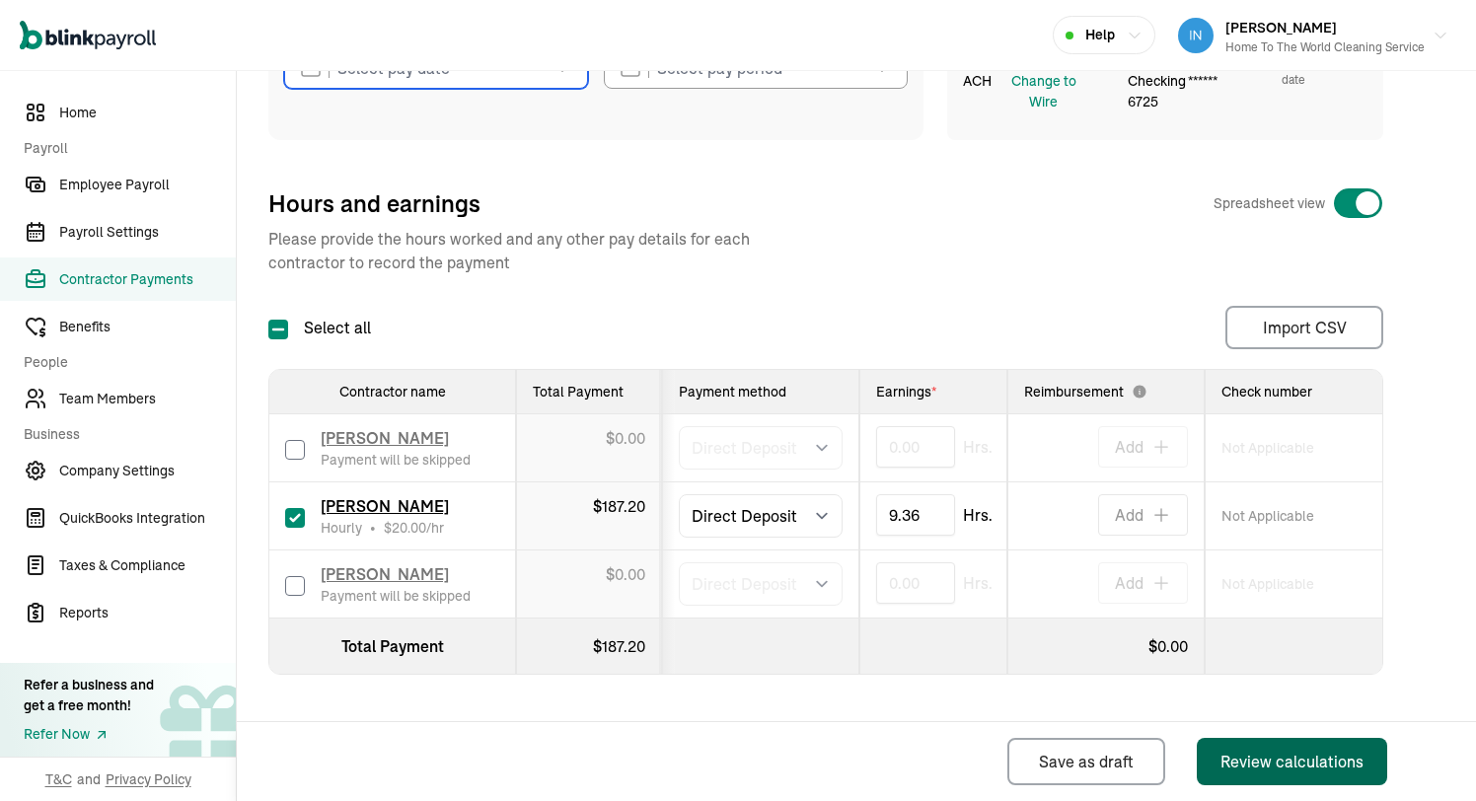
click at [1263, 757] on div "Review calculations" at bounding box center [1291, 762] width 143 height 24
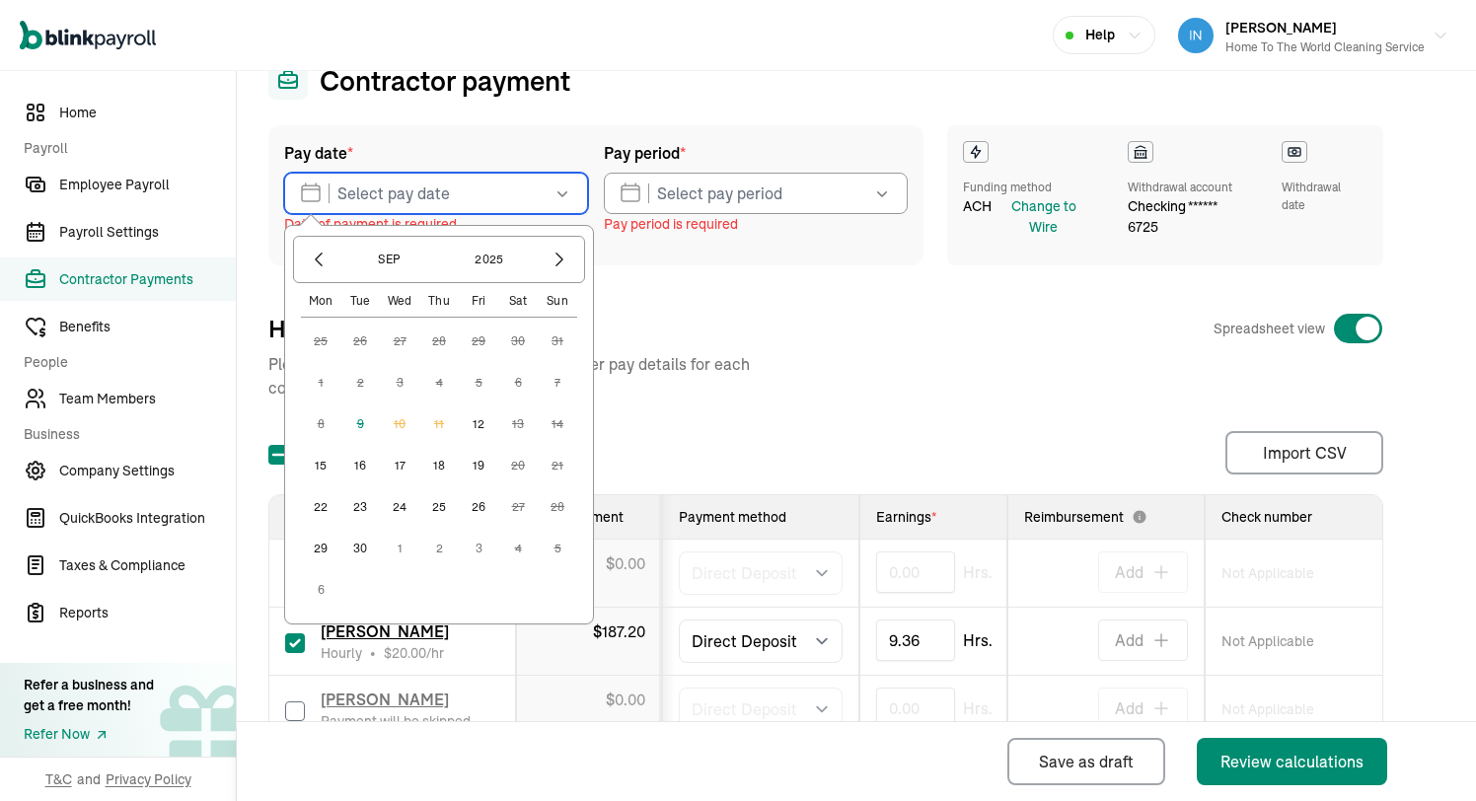
scroll to position [77, 0]
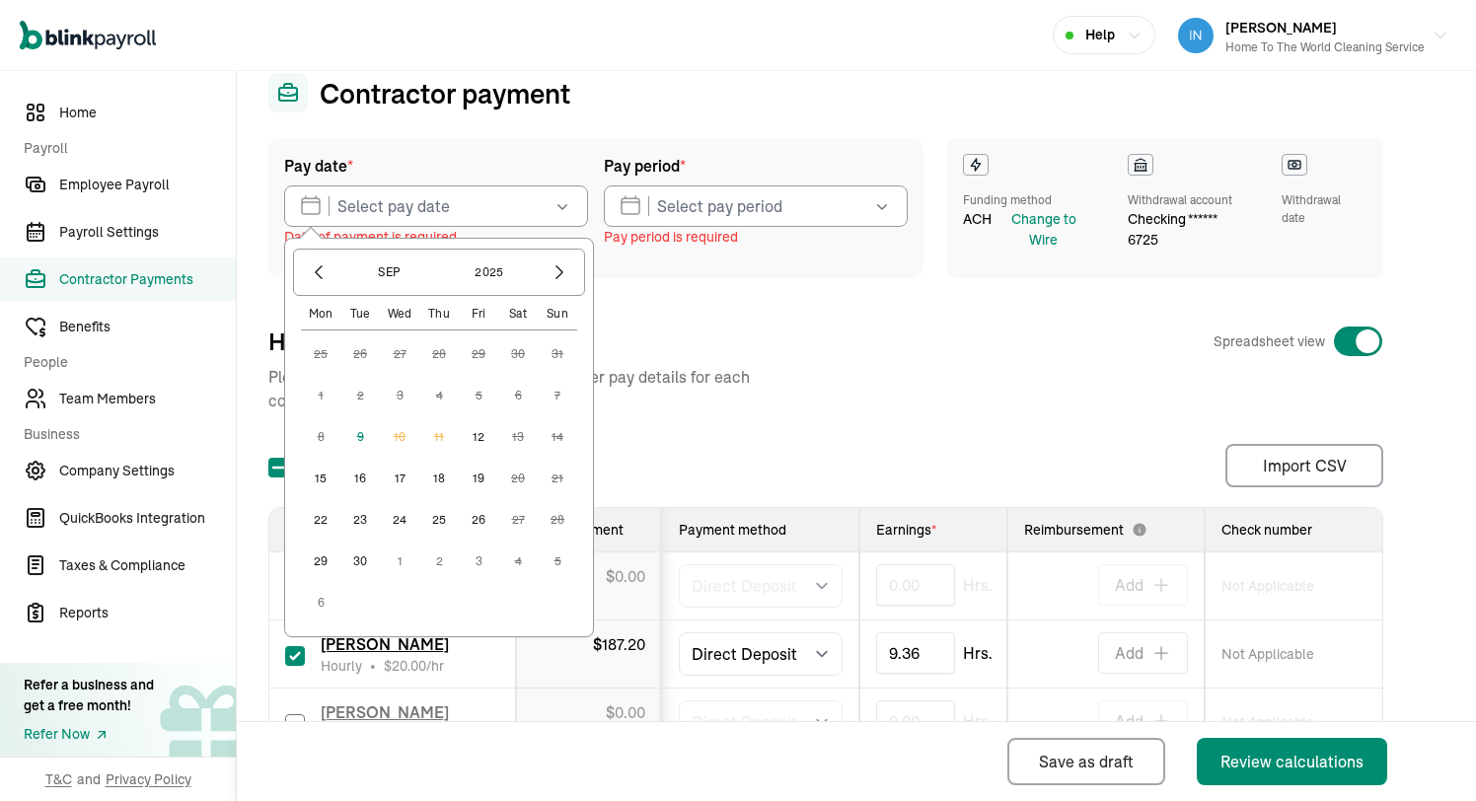
click at [480, 443] on button "12" at bounding box center [478, 436] width 39 height 39
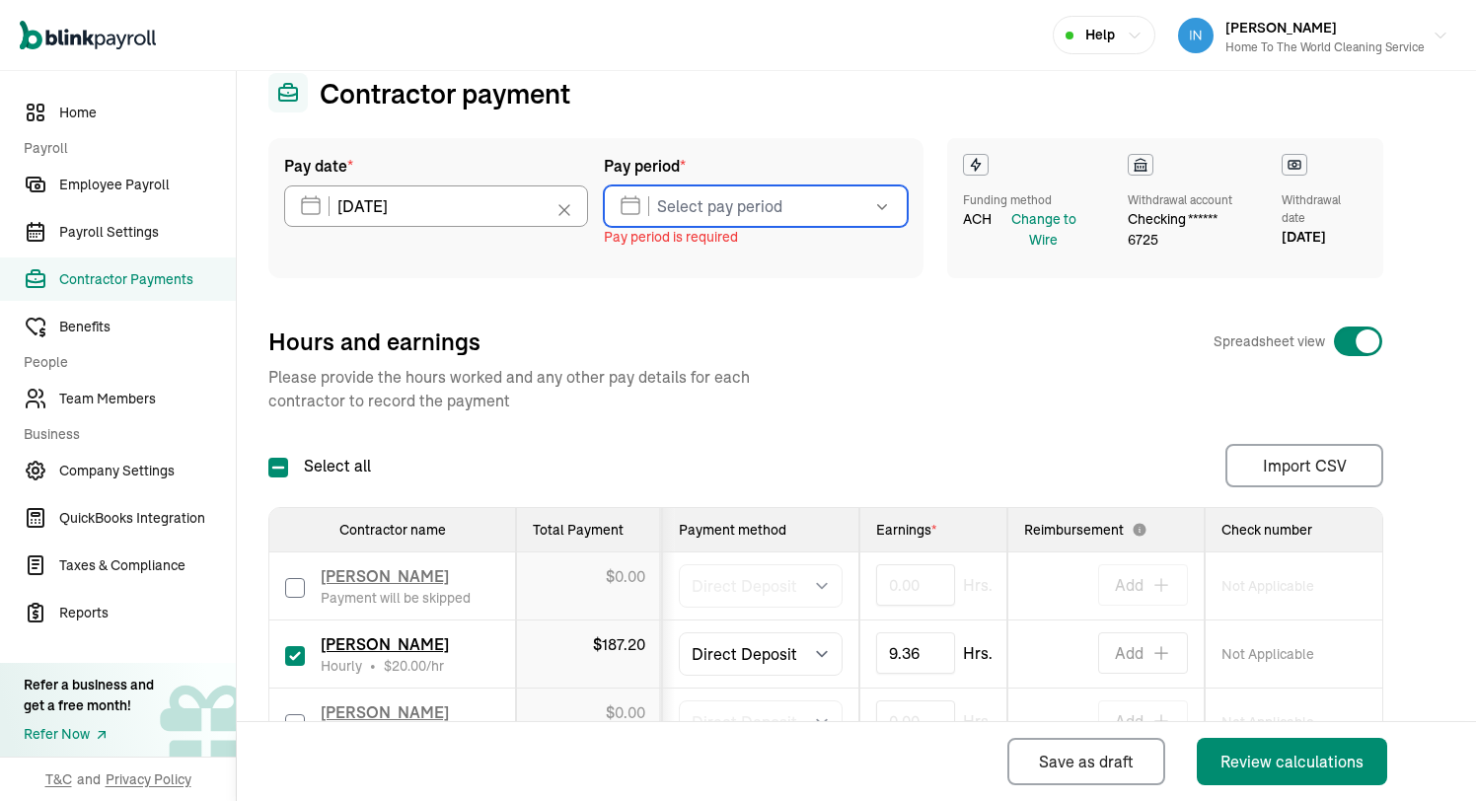
click at [719, 210] on input "text" at bounding box center [756, 205] width 304 height 41
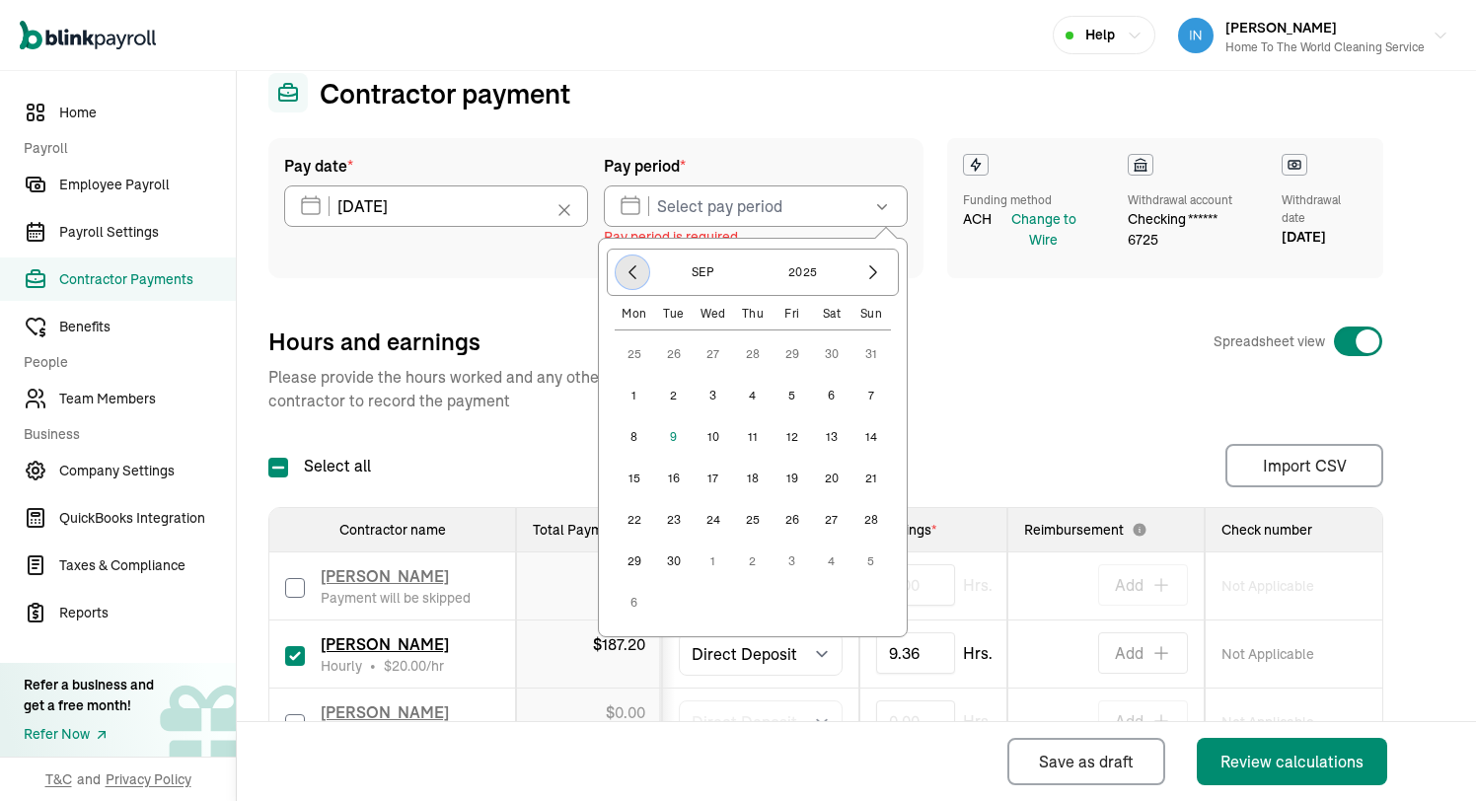
click at [634, 281] on icon "button" at bounding box center [633, 272] width 20 height 20
click at [882, 521] on button "31" at bounding box center [870, 519] width 39 height 39
click at [836, 565] on button "6" at bounding box center [831, 561] width 39 height 39
type input "[DATE] ~ [DATE]"
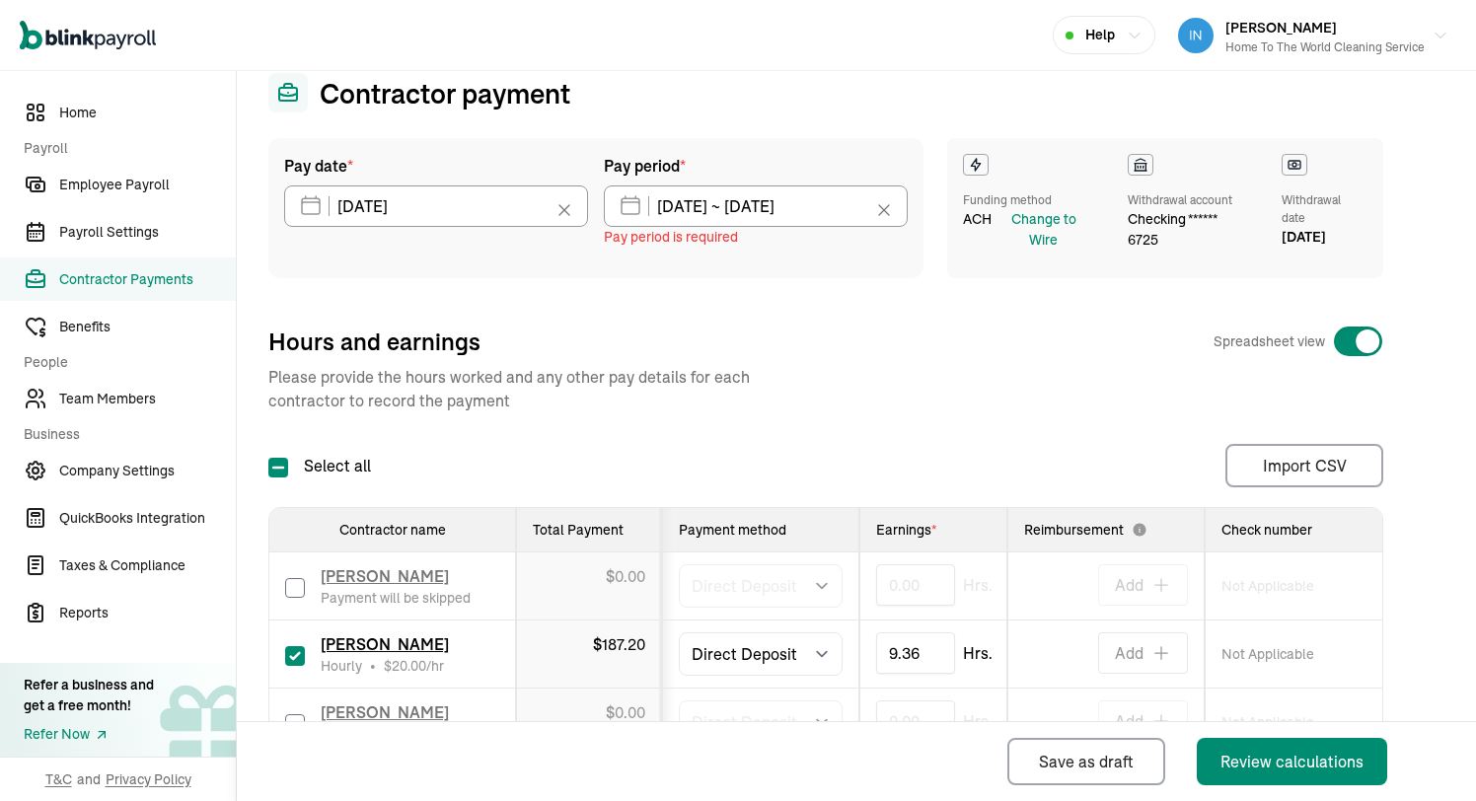
click at [801, 337] on div "Hours and earnings Spreadsheet view" at bounding box center [825, 342] width 1115 height 32
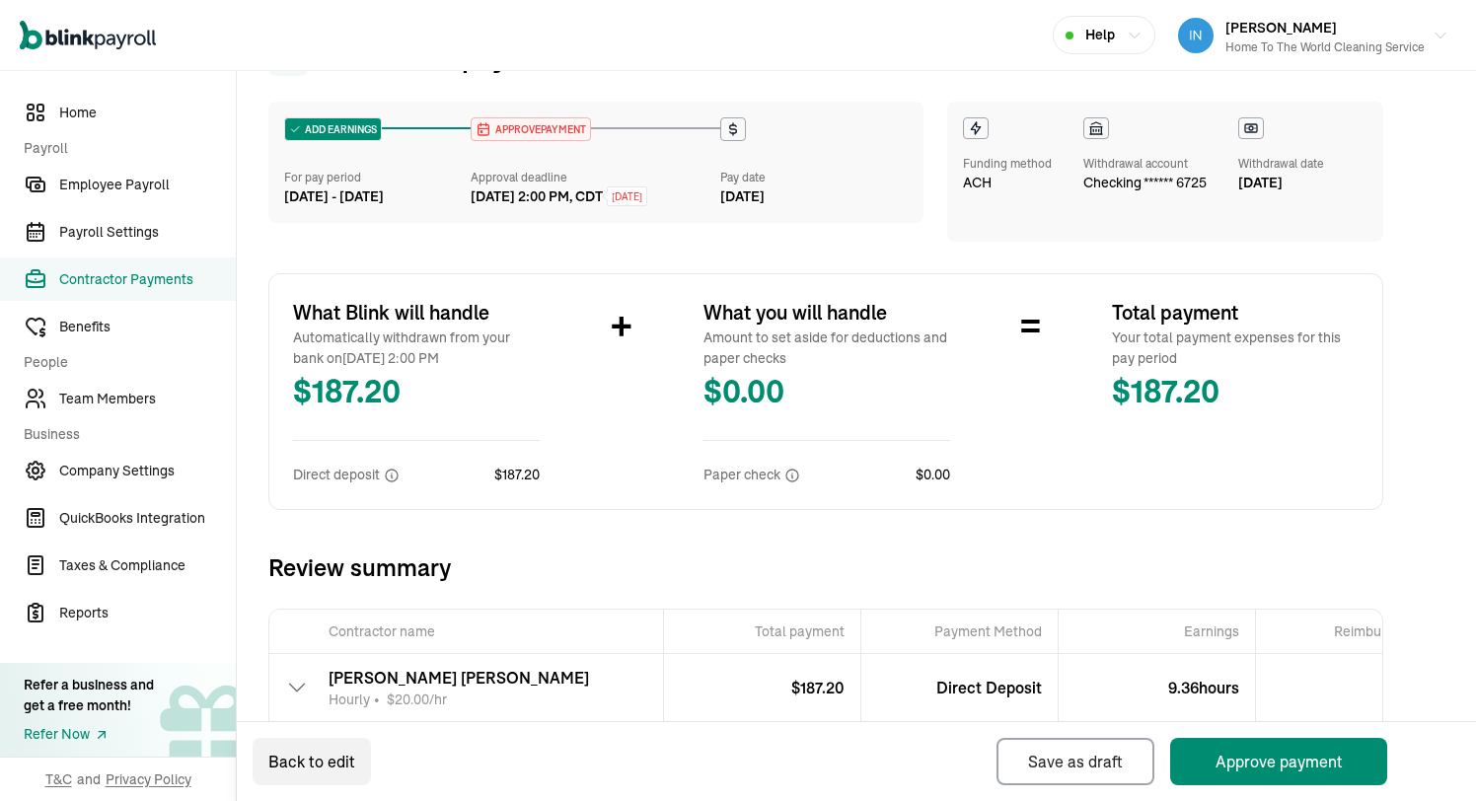
scroll to position [226, 0]
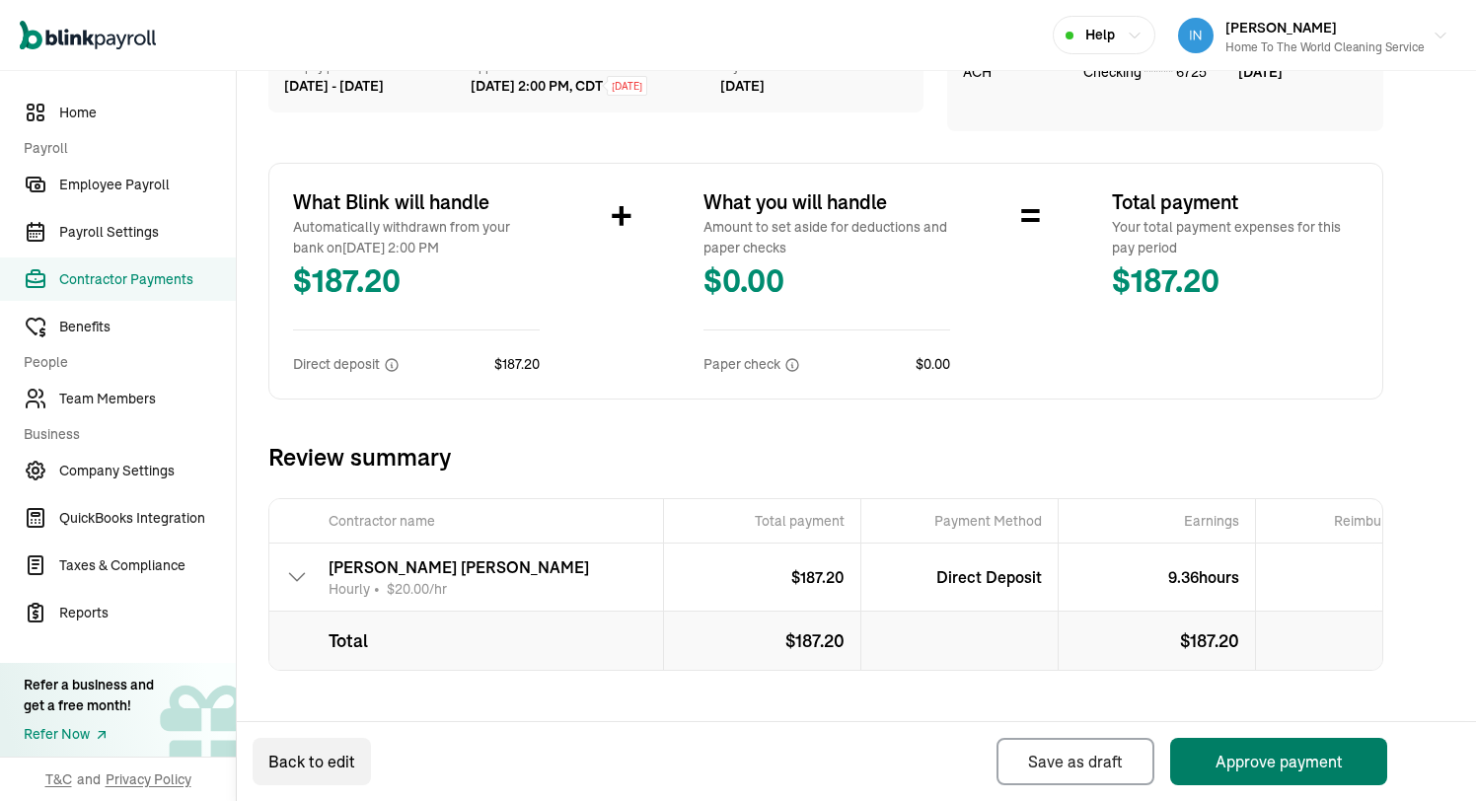
click at [1266, 758] on button "Approve payment" at bounding box center [1278, 761] width 217 height 47
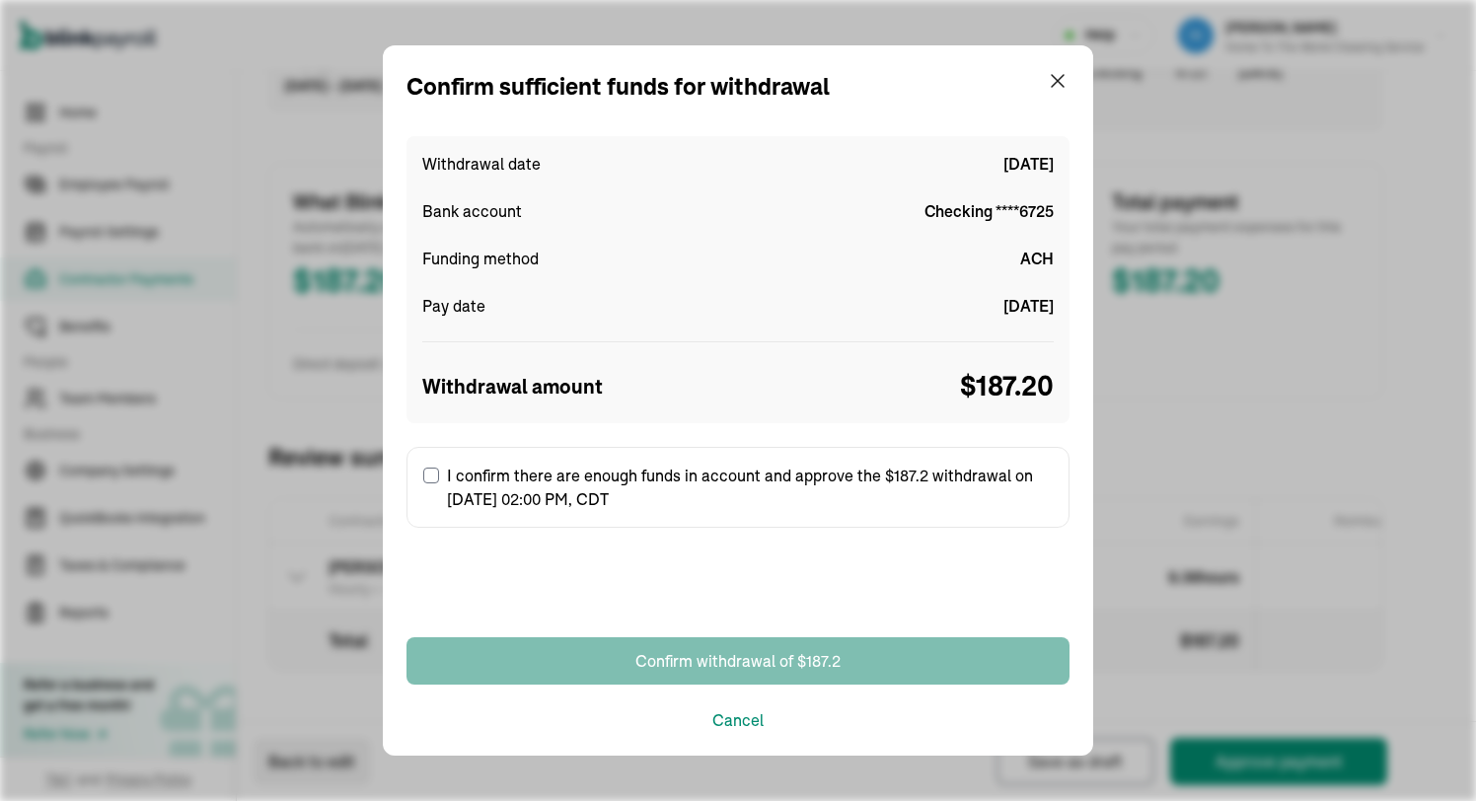
click at [538, 492] on label "I confirm there are enough funds in account and approve the $187.2 withdrawal o…" at bounding box center [737, 487] width 663 height 81
click at [439, 483] on input "I confirm there are enough funds in account and approve the $187.2 withdrawal o…" at bounding box center [431, 476] width 16 height 16
checkbox input "true"
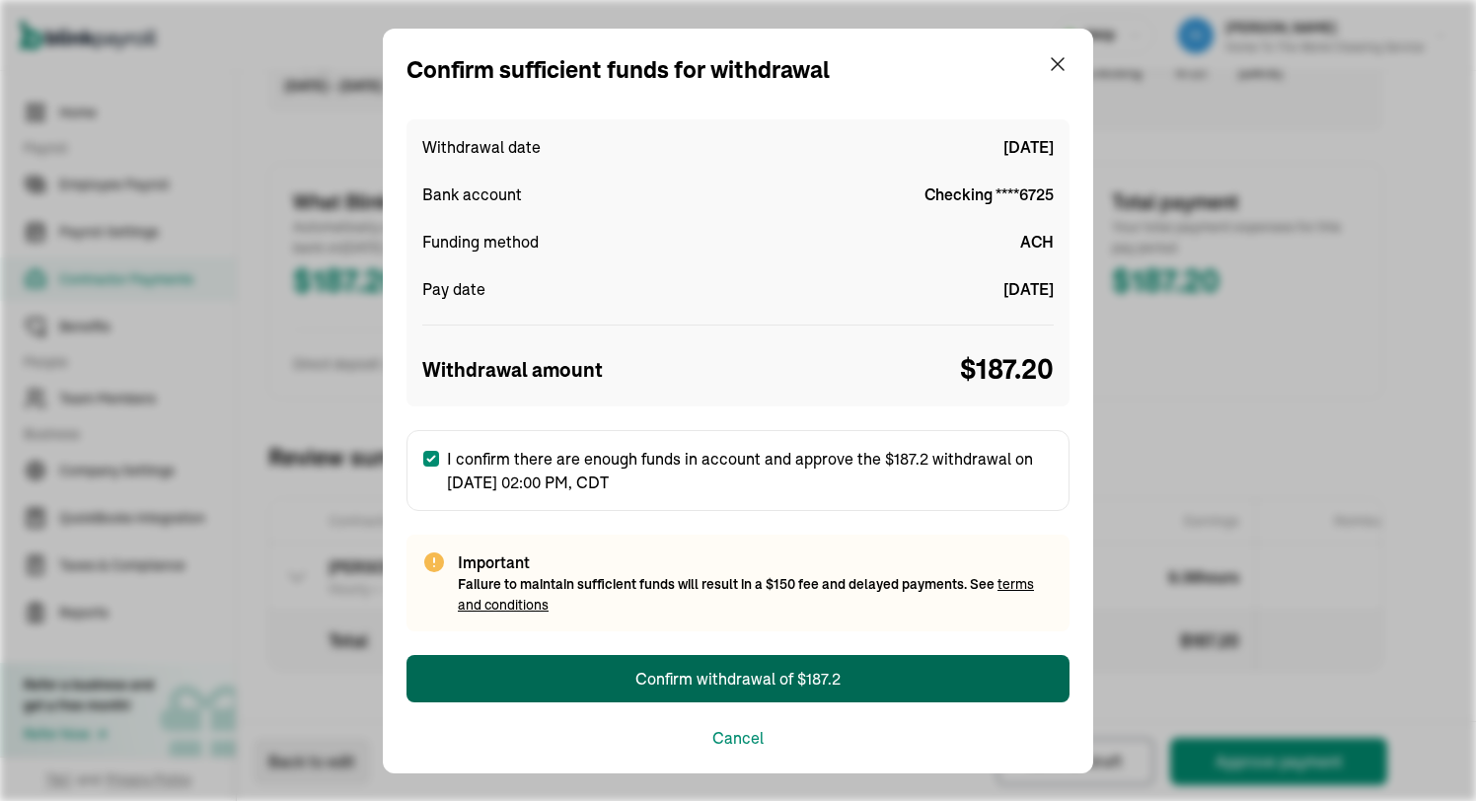
click at [581, 678] on button "Confirm withdrawal of $187.2" at bounding box center [737, 678] width 663 height 47
